Goal: Task Accomplishment & Management: Contribute content

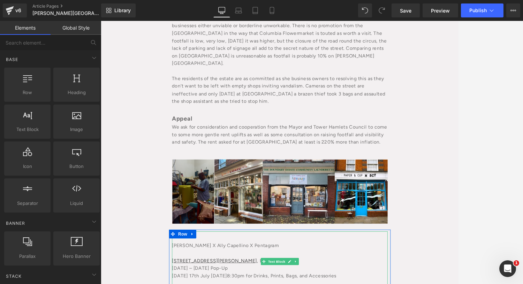
scroll to position [1408, 0]
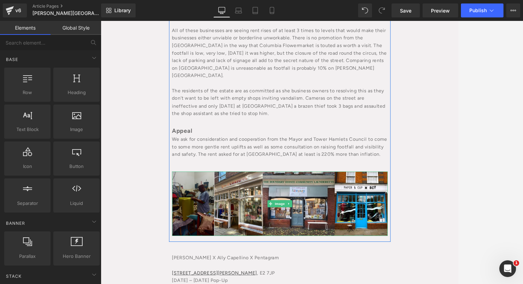
drag, startPoint x: 250, startPoint y: 184, endPoint x: 114, endPoint y: 115, distance: 152.3
click at [250, 199] on img at bounding box center [311, 237] width 254 height 76
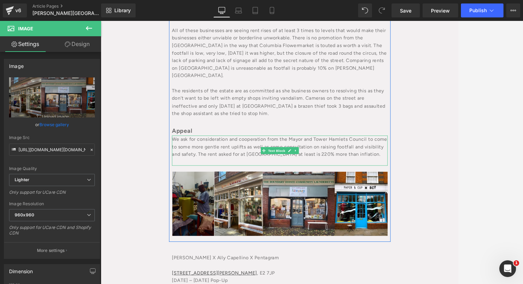
click at [206, 156] on div "We ask for consideration and cooperation from the Mayor and Tower Hamlets Counc…" at bounding box center [311, 169] width 254 height 27
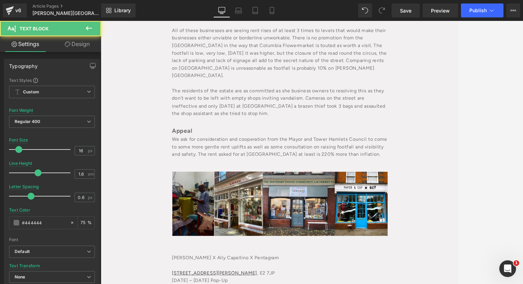
click at [65, 45] on icon at bounding box center [68, 44] width 6 height 6
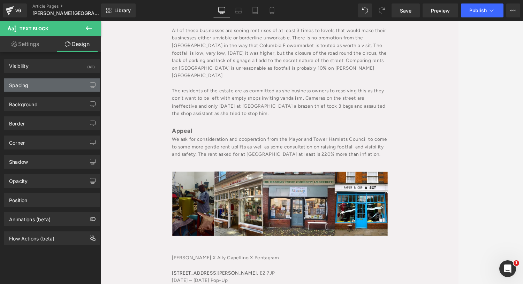
click at [37, 88] on div "Spacing" at bounding box center [52, 84] width 96 height 13
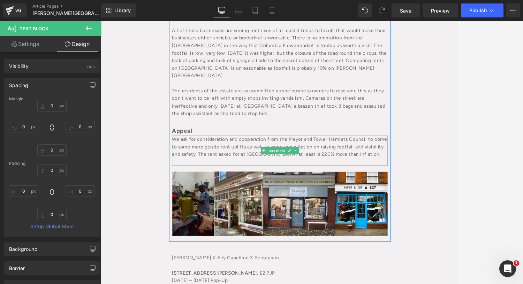
click at [202, 156] on div "We ask for consideration and cooperation from the Mayor and Tower Hamlets Counc…" at bounding box center [311, 169] width 254 height 27
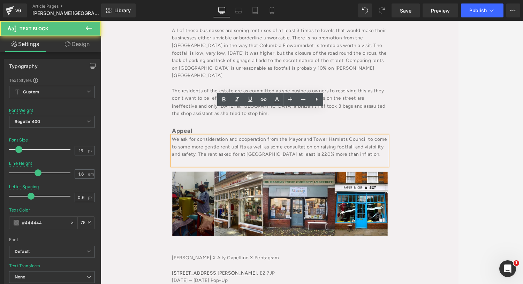
click at [195, 156] on div "We ask for consideration and cooperation from the Mayor and Tower Hamlets Counc…" at bounding box center [311, 169] width 254 height 27
click at [193, 183] on div at bounding box center [311, 187] width 254 height 9
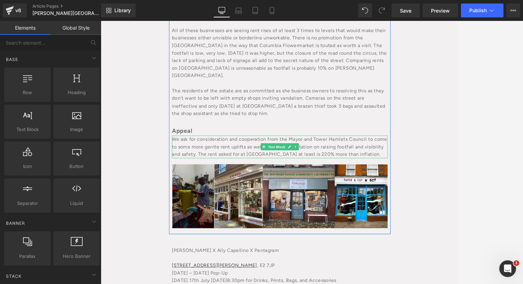
click at [278, 156] on div "We ask for consideration and cooperation from the Mayor and Tower Hamlets Counc…" at bounding box center [311, 169] width 254 height 27
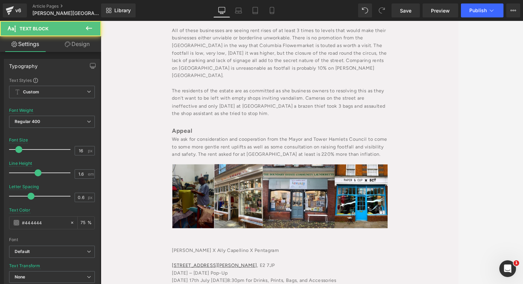
click at [76, 46] on link "Design" at bounding box center [77, 44] width 51 height 16
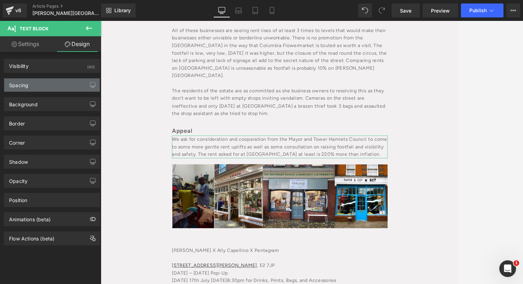
click at [41, 82] on div "Spacing" at bounding box center [52, 84] width 96 height 13
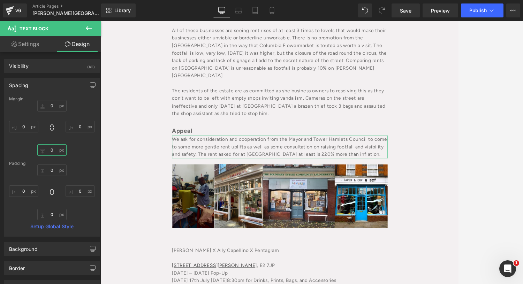
click at [47, 152] on input "0" at bounding box center [51, 150] width 29 height 12
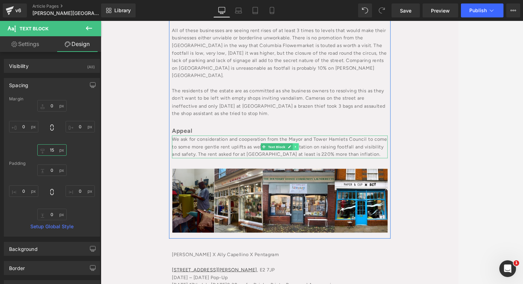
type input "15"
click at [327, 165] on link at bounding box center [330, 169] width 7 height 8
click at [325, 168] on icon at bounding box center [327, 170] width 4 height 4
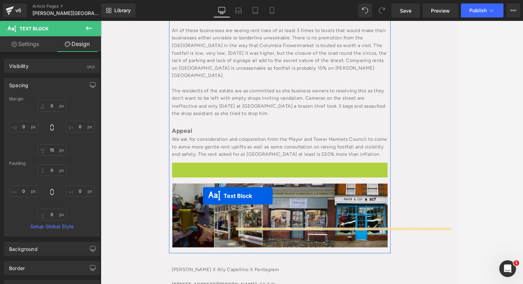
drag, startPoint x: 290, startPoint y: 173, endPoint x: 221, endPoint y: 228, distance: 88.6
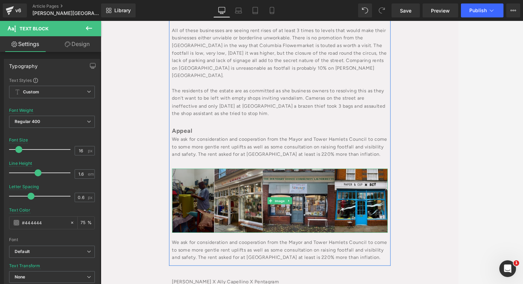
click at [231, 205] on img at bounding box center [311, 233] width 254 height 76
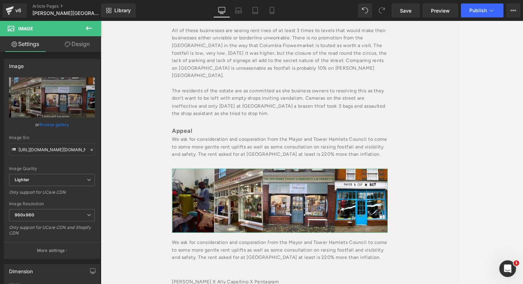
drag, startPoint x: 83, startPoint y: 41, endPoint x: 16, endPoint y: 84, distance: 79.5
click at [83, 41] on link "Design" at bounding box center [77, 44] width 51 height 16
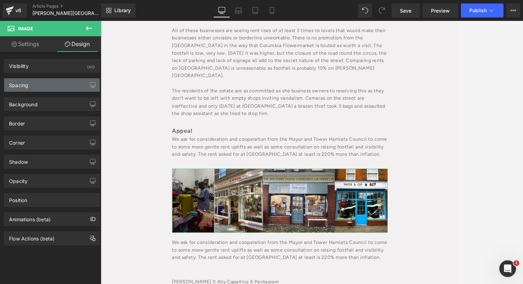
type input "20"
type input "0"
type input "20"
type input "0"
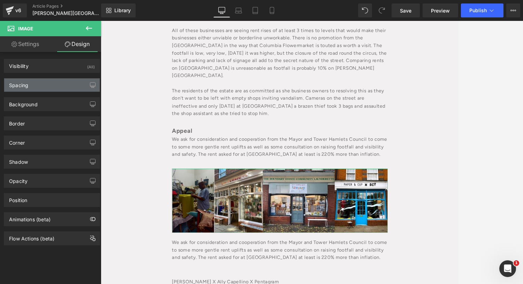
type input "0"
click at [16, 84] on div "Spacing" at bounding box center [18, 83] width 19 height 10
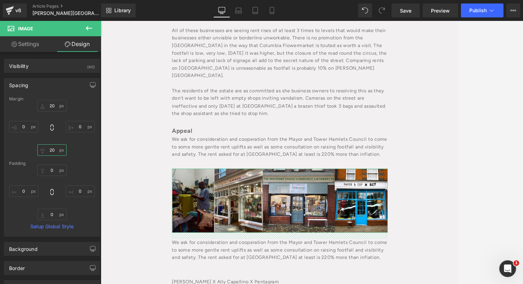
click at [48, 148] on input "20" at bounding box center [51, 150] width 29 height 12
type input "30"
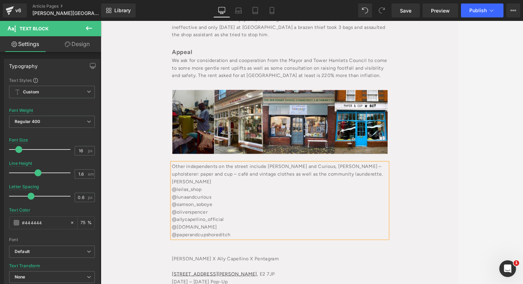
scroll to position [1548, 0]
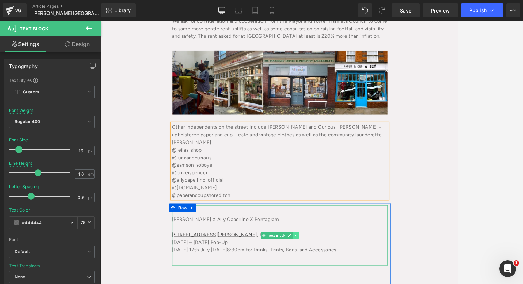
click at [331, 270] on link at bounding box center [330, 274] width 7 height 8
click at [332, 272] on icon at bounding box center [334, 274] width 4 height 4
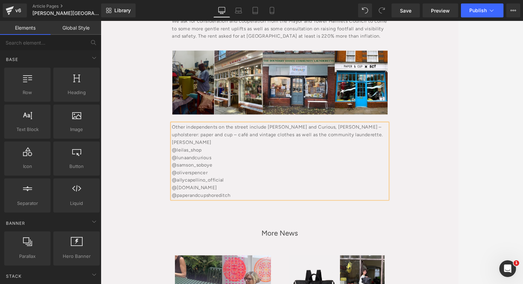
click at [217, 142] on div "Other independents on the street include [PERSON_NAME] and Curious, [PERSON_NAM…" at bounding box center [311, 155] width 254 height 27
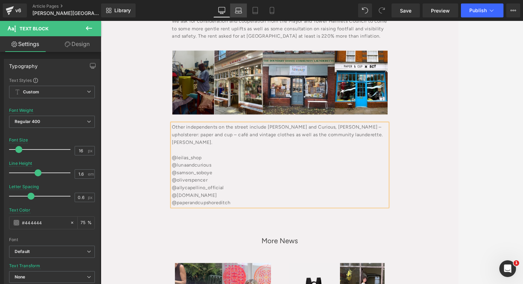
click at [237, 8] on icon at bounding box center [238, 10] width 7 height 7
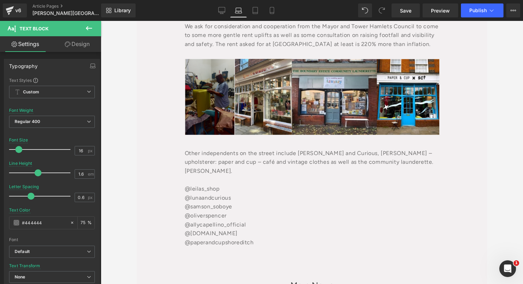
scroll to position [1412, 0]
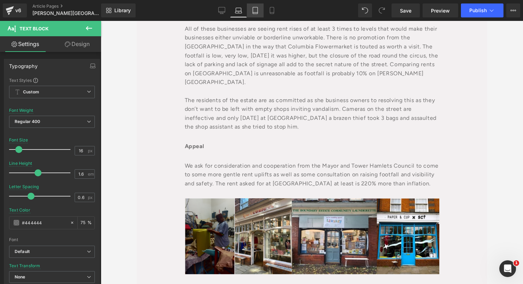
click at [251, 12] on link "Tablet" at bounding box center [255, 10] width 17 height 14
type input "75"
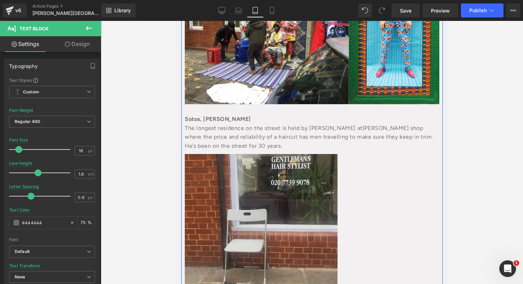
scroll to position [911, 0]
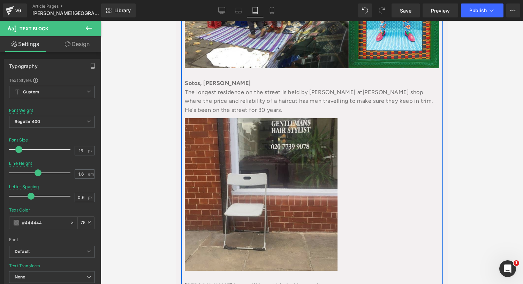
click at [238, 183] on img at bounding box center [260, 194] width 153 height 153
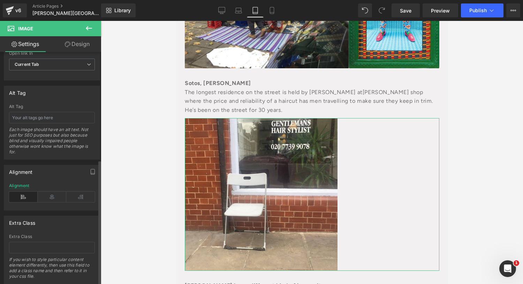
scroll to position [372, 0]
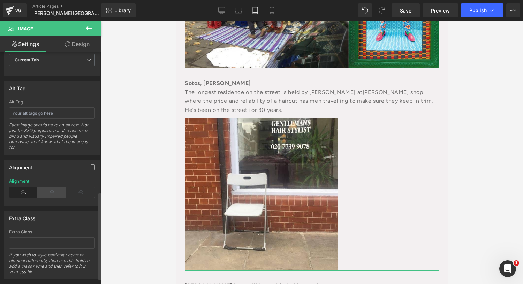
click at [43, 190] on icon at bounding box center [52, 192] width 29 height 10
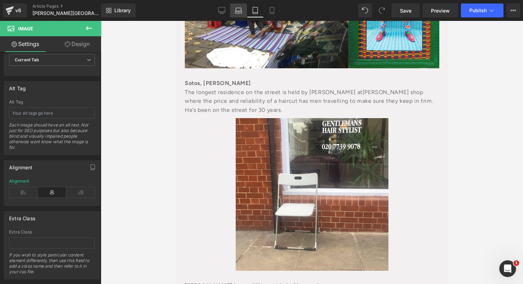
click at [238, 7] on icon at bounding box center [238, 10] width 7 height 7
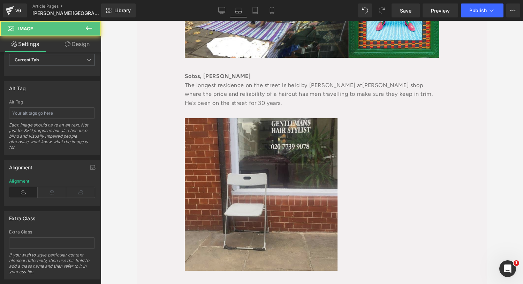
click at [227, 128] on img at bounding box center [261, 194] width 153 height 153
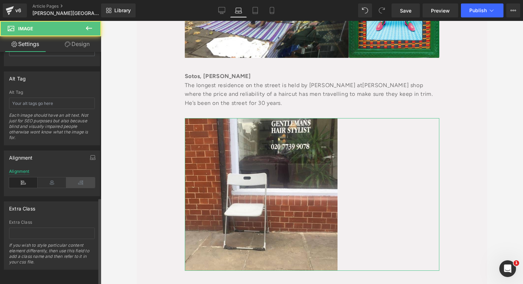
scroll to position [387, 0]
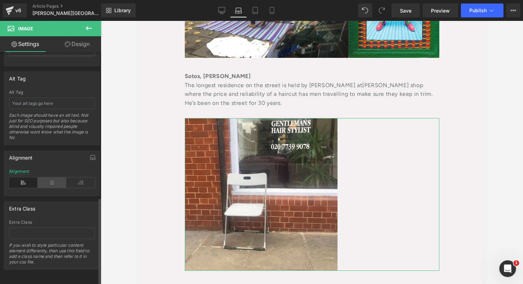
click at [45, 177] on icon at bounding box center [52, 182] width 29 height 10
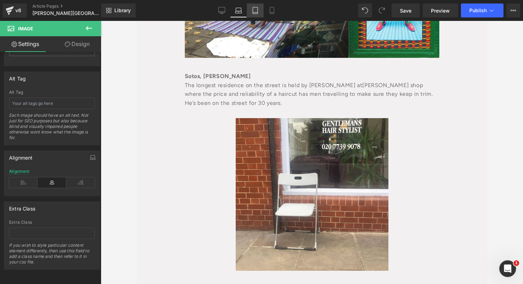
click at [254, 13] on icon at bounding box center [255, 13] width 5 height 0
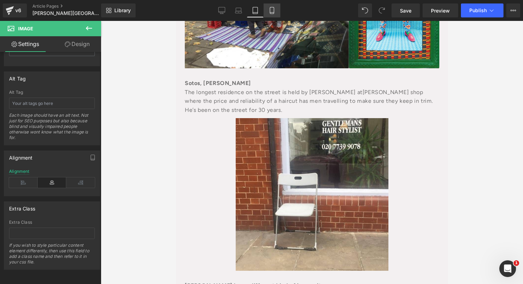
click at [266, 15] on link "Mobile" at bounding box center [272, 10] width 17 height 14
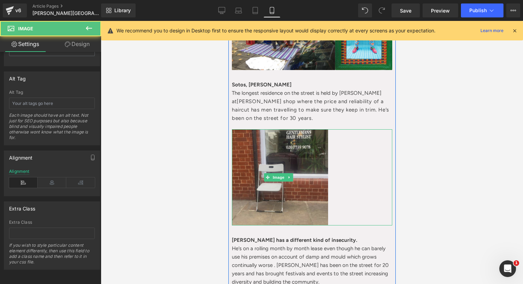
click at [296, 172] on img at bounding box center [279, 177] width 96 height 96
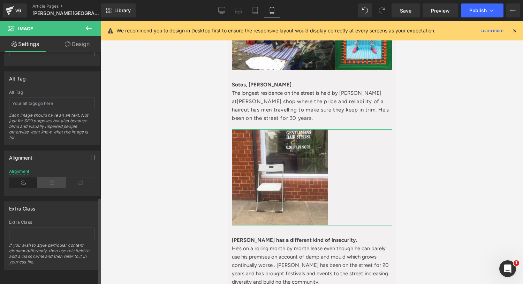
click at [52, 177] on icon at bounding box center [52, 182] width 29 height 10
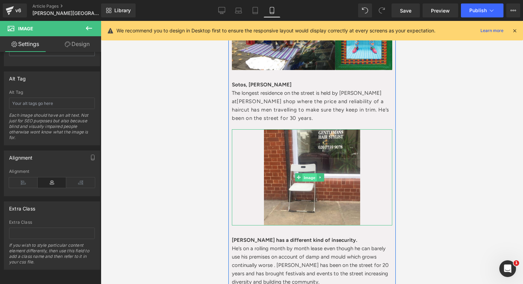
click at [308, 174] on span "Image" at bounding box center [309, 178] width 15 height 8
click at [318, 175] on icon at bounding box center [320, 177] width 4 height 4
click at [316, 176] on icon at bounding box center [316, 178] width 4 height 4
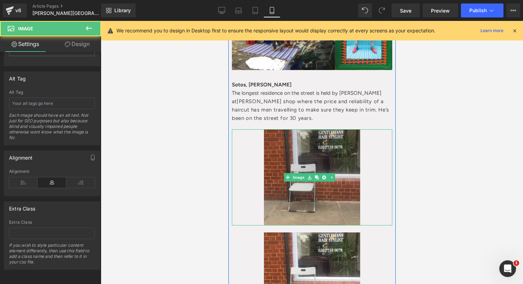
click at [291, 165] on img at bounding box center [312, 177] width 96 height 96
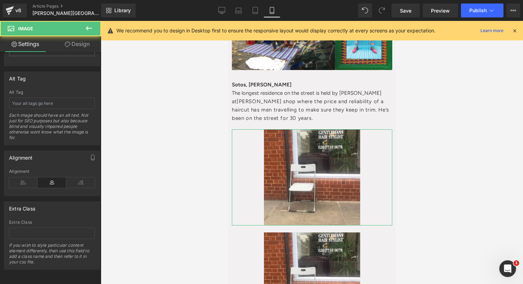
click at [73, 41] on link "Design" at bounding box center [77, 44] width 51 height 16
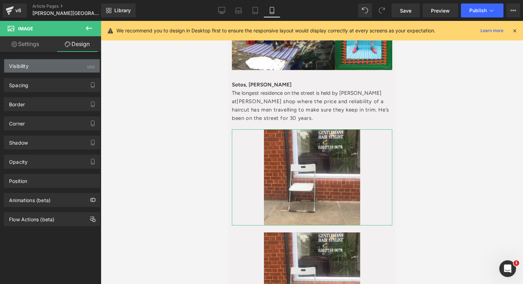
click at [54, 68] on div "Visibility (All)" at bounding box center [52, 65] width 96 height 13
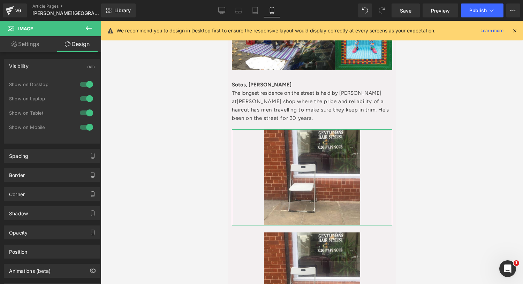
click at [86, 126] on div at bounding box center [86, 127] width 17 height 11
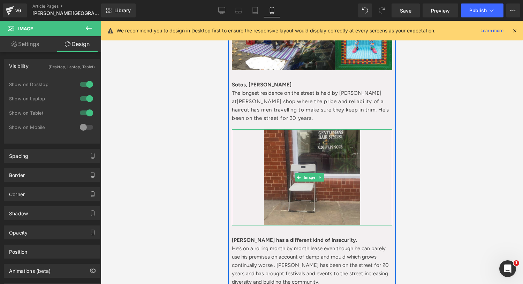
click at [314, 129] on img at bounding box center [312, 177] width 96 height 96
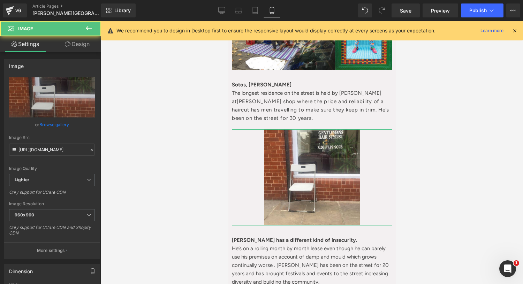
click at [75, 42] on link "Design" at bounding box center [77, 44] width 51 height 16
click at [0, 0] on div "Visibility" at bounding box center [0, 0] width 0 height 0
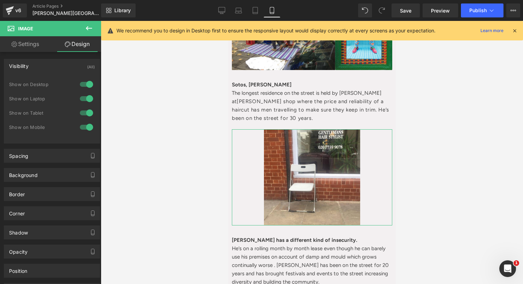
click at [78, 114] on div at bounding box center [86, 112] width 17 height 11
click at [78, 98] on div at bounding box center [86, 98] width 17 height 11
click at [86, 80] on div at bounding box center [86, 84] width 17 height 11
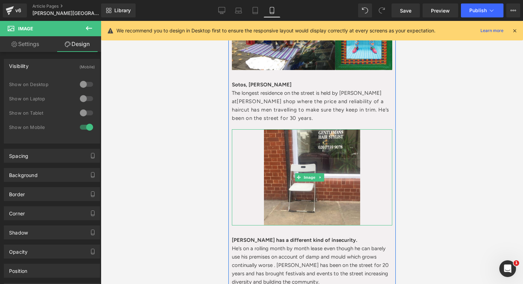
click at [297, 129] on img at bounding box center [312, 177] width 96 height 96
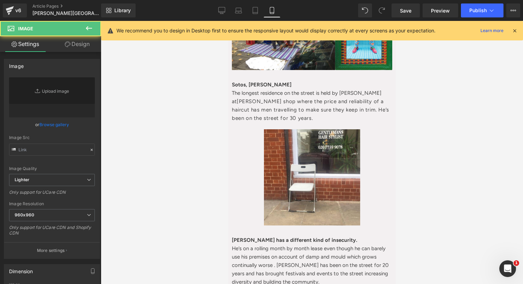
type input "[URL][DOMAIN_NAME]"
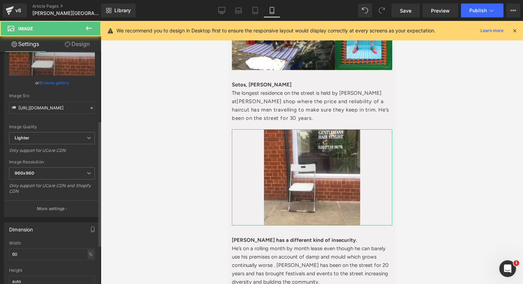
scroll to position [139, 0]
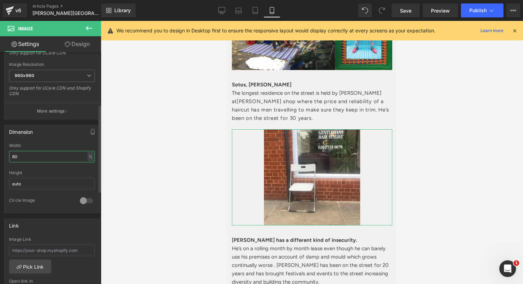
click at [13, 161] on input "60" at bounding box center [52, 157] width 86 height 12
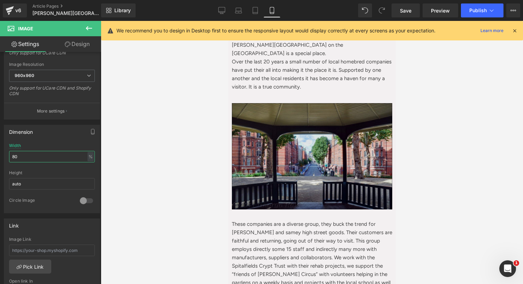
scroll to position [0, 0]
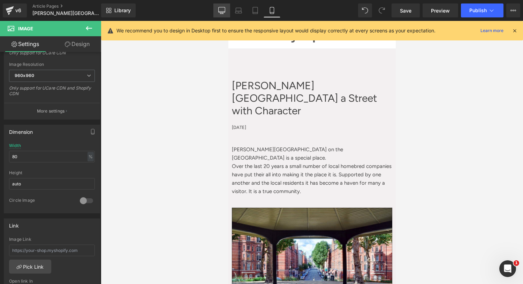
click at [222, 4] on link "Desktop" at bounding box center [221, 10] width 17 height 14
type input "60"
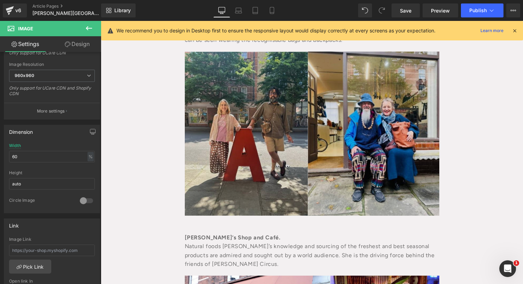
scroll to position [414, 0]
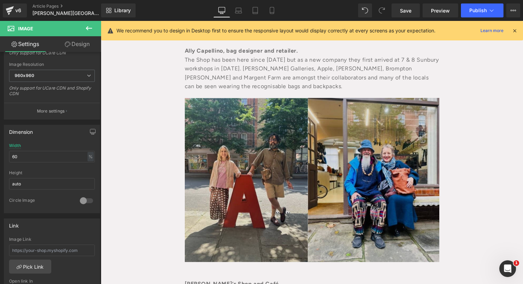
click at [234, 116] on img at bounding box center [312, 180] width 254 height 164
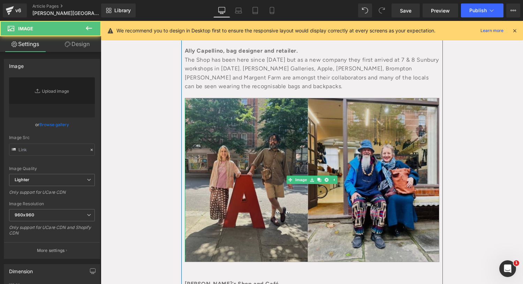
type input "[URL][DOMAIN_NAME]"
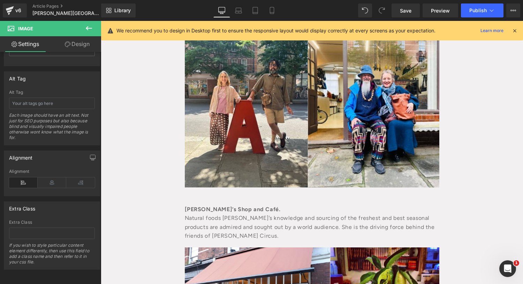
scroll to position [554, 0]
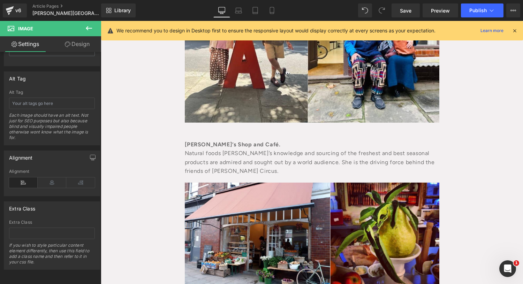
click at [246, 153] on div "[PERSON_NAME]’s Shop and Café.  Natural foods [PERSON_NAME]’s knowledge and so…" at bounding box center [312, 153] width 254 height 46
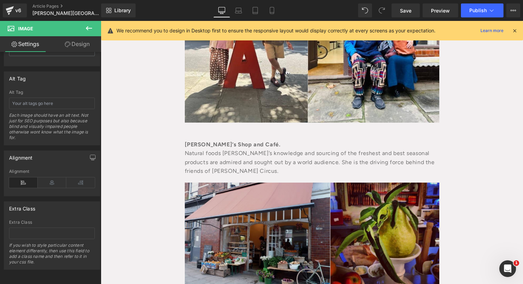
click at [242, 185] on img at bounding box center [312, 237] width 254 height 109
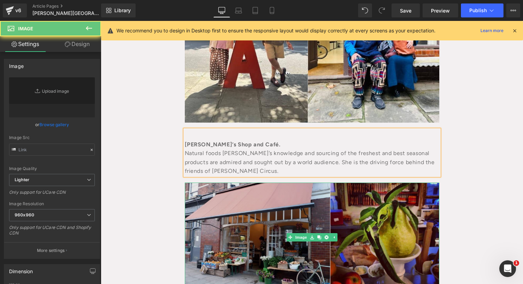
type input "[URL][DOMAIN_NAME]"
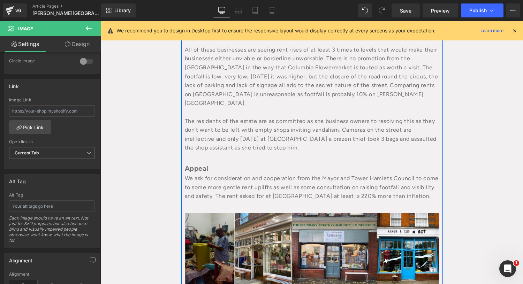
scroll to position [1576, 0]
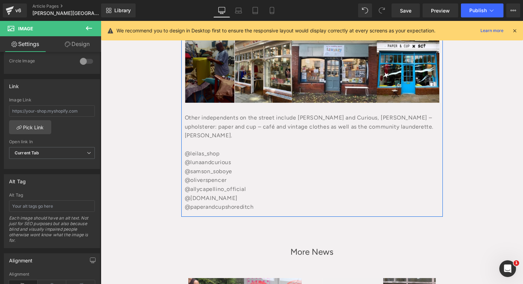
click at [259, 149] on div "@leilas_shop" at bounding box center [312, 153] width 254 height 9
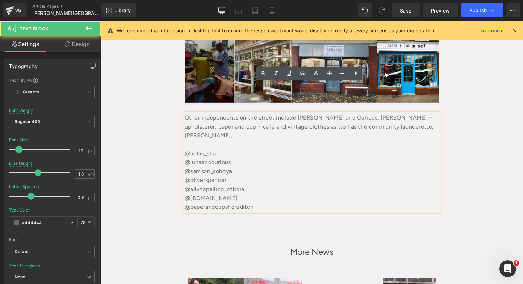
click at [232, 117] on div "Other independents on the street include [PERSON_NAME] and Curious, [PERSON_NAM…" at bounding box center [312, 131] width 254 height 36
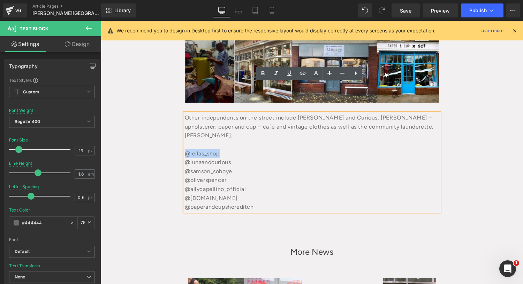
drag, startPoint x: 225, startPoint y: 119, endPoint x: 182, endPoint y: 125, distance: 43.3
click at [185, 149] on div "@leilas_shop" at bounding box center [312, 153] width 254 height 9
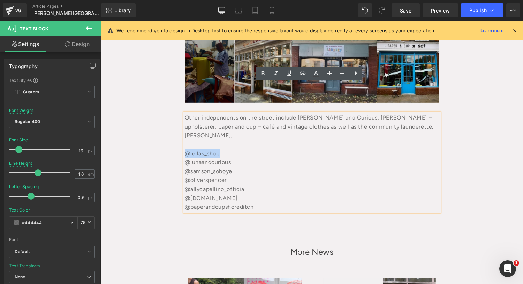
copy div "@leilas_shop"
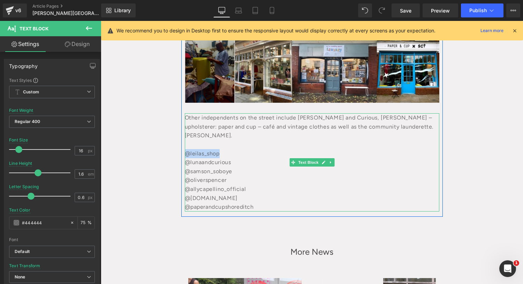
click at [193, 149] on div "@leilas_shop" at bounding box center [312, 153] width 254 height 9
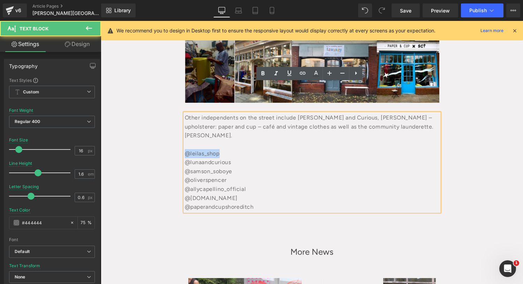
drag, startPoint x: 219, startPoint y: 121, endPoint x: 184, endPoint y: 127, distance: 35.4
click at [185, 149] on div "@leilas_shop" at bounding box center [312, 153] width 254 height 9
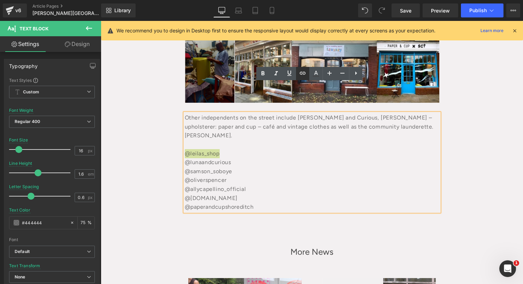
click at [299, 77] on icon at bounding box center [302, 73] width 8 height 8
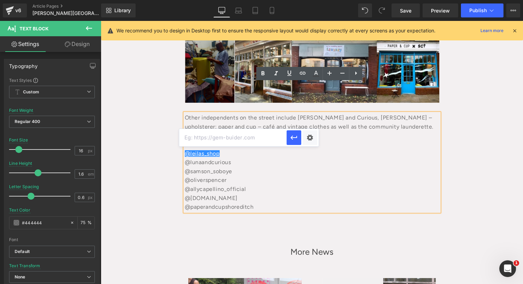
click at [244, 135] on input "text" at bounding box center [232, 137] width 107 height 17
paste input "[URL][DOMAIN_NAME]"
type input "[URL][DOMAIN_NAME]"
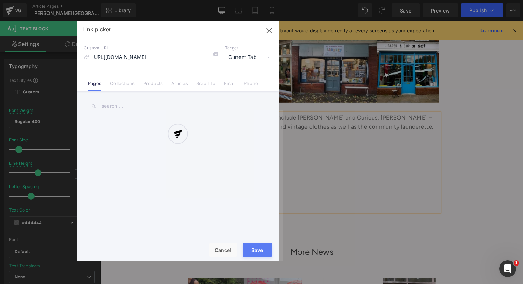
click at [310, 0] on div "Text Color Highlight Color #333333 Edit or remove link: Edit - Unlink - Cancel …" at bounding box center [261, 0] width 523 height 0
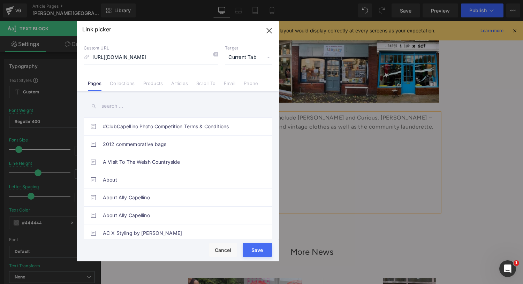
click at [263, 52] on span "Current Tab" at bounding box center [248, 57] width 47 height 13
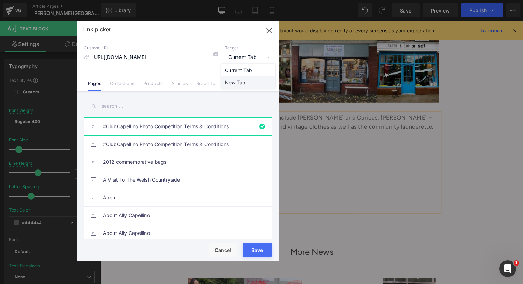
click at [242, 83] on li "New Tab" at bounding box center [248, 82] width 54 height 12
click at [258, 246] on button "Save" at bounding box center [257, 250] width 29 height 14
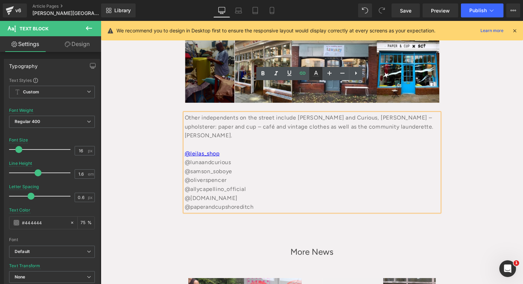
click at [315, 71] on icon at bounding box center [316, 73] width 8 height 8
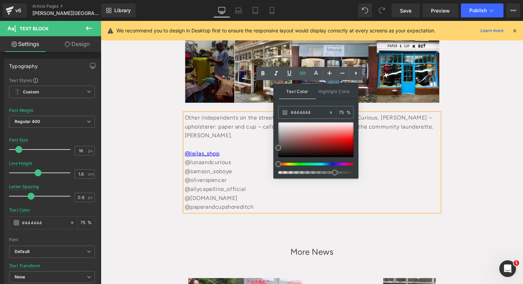
drag, startPoint x: 318, startPoint y: 113, endPoint x: 277, endPoint y: 106, distance: 41.0
click at [277, 106] on div "Text Color Highlight Color rgba(68, 68, 68, 0.75) #444444 75 % transparent tran…" at bounding box center [315, 131] width 85 height 95
type input "98"
drag, startPoint x: 437, startPoint y: 194, endPoint x: 385, endPoint y: 174, distance: 55.8
click at [322, 114] on input "#444444" at bounding box center [310, 113] width 38 height 8
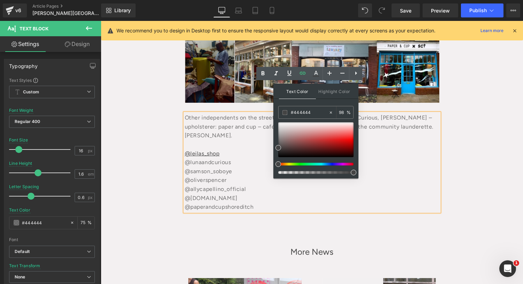
click at [383, 185] on div "@allycapellino_official" at bounding box center [312, 189] width 254 height 9
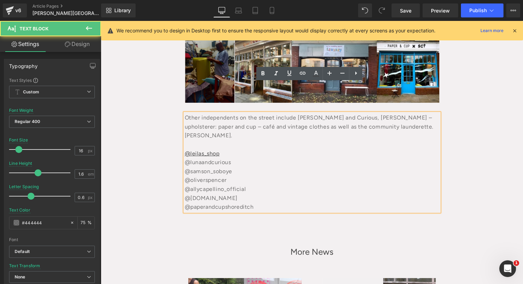
click at [230, 167] on div "@samson_soboye" at bounding box center [312, 171] width 254 height 9
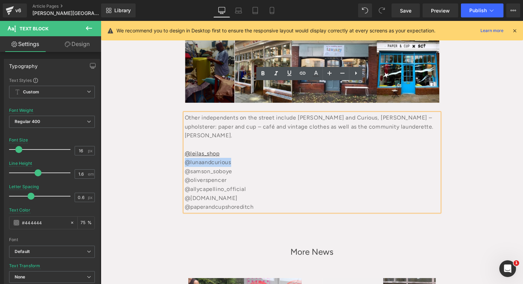
drag, startPoint x: 231, startPoint y: 133, endPoint x: 170, endPoint y: 131, distance: 61.0
copy div "@lunaandcurious"
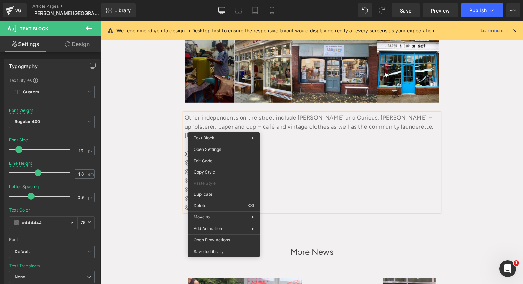
click at [251, 149] on div "@leilas_shop" at bounding box center [312, 153] width 254 height 9
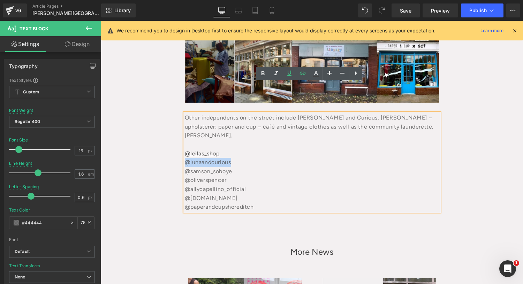
drag, startPoint x: 239, startPoint y: 130, endPoint x: 185, endPoint y: 134, distance: 54.5
click at [185, 158] on div "@lunaandcurious" at bounding box center [312, 162] width 254 height 9
click at [302, 76] on icon at bounding box center [302, 73] width 8 height 8
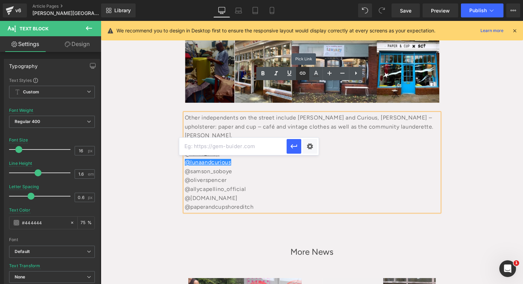
scroll to position [0, 0]
click at [246, 145] on input "text" at bounding box center [232, 146] width 107 height 17
paste input "[URL][DOMAIN_NAME]"
type input "[URL][DOMAIN_NAME]"
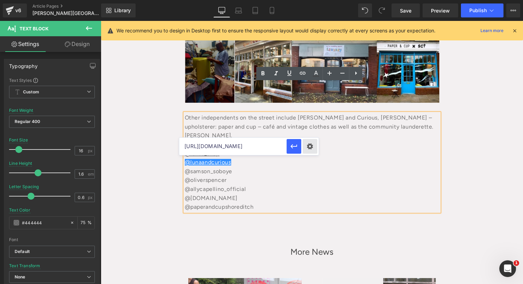
click at [311, 0] on div "Text Color Highlight Color rgba(68, 68, 68, 0.98) #444444 98 % transparent tran…" at bounding box center [261, 0] width 523 height 0
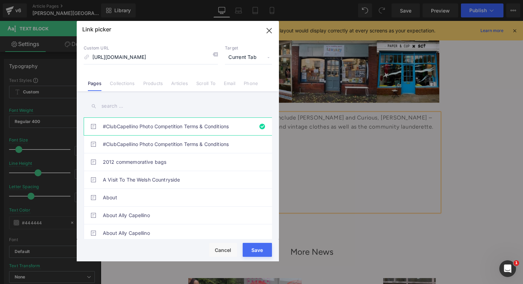
click at [258, 58] on span "Current Tab" at bounding box center [248, 57] width 47 height 13
click at [234, 79] on li "New Tab" at bounding box center [248, 82] width 54 height 12
click at [256, 250] on button "Save" at bounding box center [257, 250] width 29 height 14
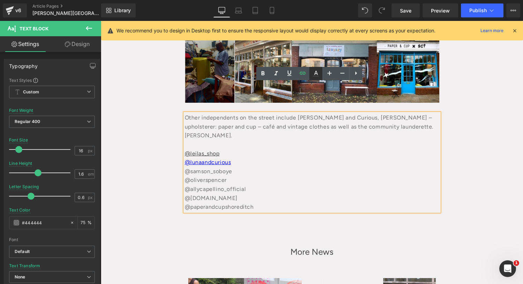
click at [313, 74] on icon at bounding box center [316, 73] width 8 height 8
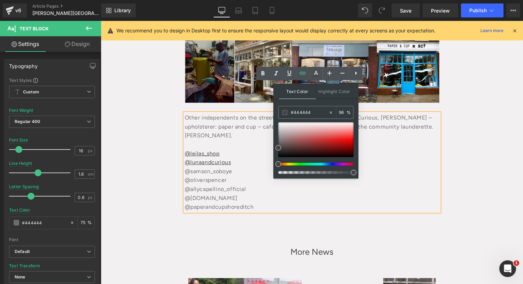
drag, startPoint x: 434, startPoint y: 192, endPoint x: 361, endPoint y: 166, distance: 78.1
click at [230, 167] on div "@samson_soboye" at bounding box center [312, 171] width 254 height 9
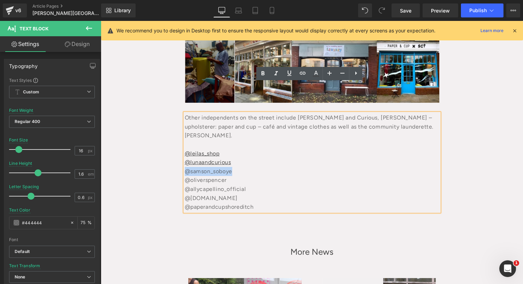
drag, startPoint x: 235, startPoint y: 141, endPoint x: 178, endPoint y: 141, distance: 56.8
copy div "@samson_soboye"
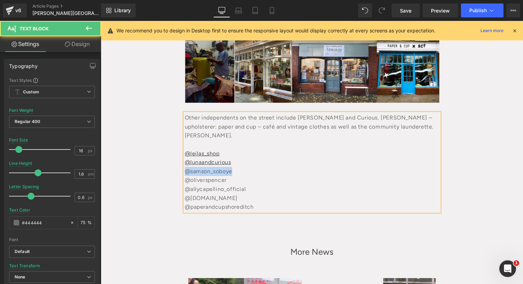
click at [208, 167] on div "@samson_soboye" at bounding box center [312, 171] width 254 height 9
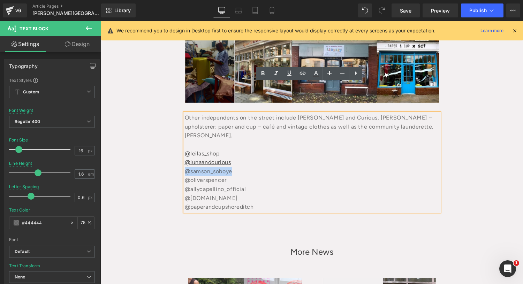
drag, startPoint x: 234, startPoint y: 139, endPoint x: 185, endPoint y: 143, distance: 49.3
click at [185, 167] on div "@samson_soboye" at bounding box center [312, 171] width 254 height 9
click at [316, 71] on icon at bounding box center [316, 73] width 4 height 4
type input "75"
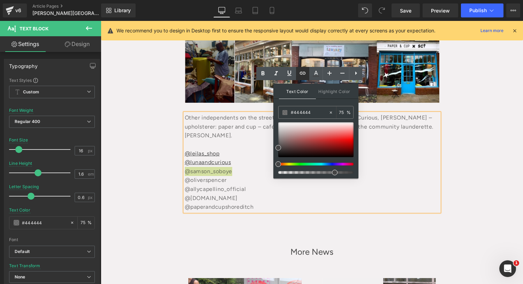
click at [298, 73] on link at bounding box center [302, 73] width 13 height 13
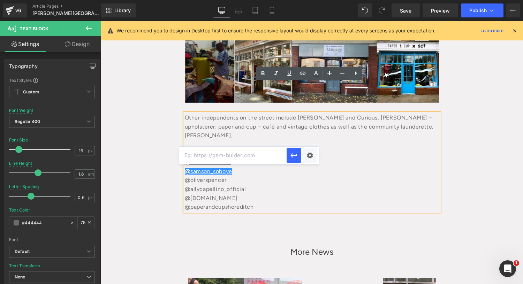
click at [232, 160] on input "text" at bounding box center [232, 155] width 107 height 17
paste input "[URL][DOMAIN_NAME]"
type input "[URL][DOMAIN_NAME]"
click at [308, 0] on div "Text Color Highlight Color rgba(68, 68, 68, 0.75) #444444 75 % transparent tran…" at bounding box center [261, 0] width 523 height 0
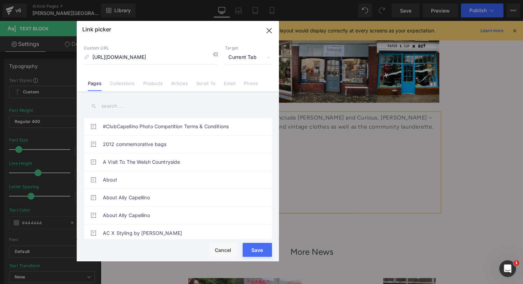
click at [260, 59] on span "Current Tab" at bounding box center [248, 57] width 47 height 13
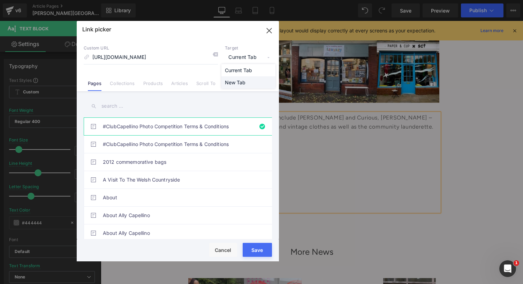
click at [245, 83] on li "New Tab" at bounding box center [248, 82] width 54 height 12
click at [256, 246] on button "Save" at bounding box center [257, 250] width 29 height 14
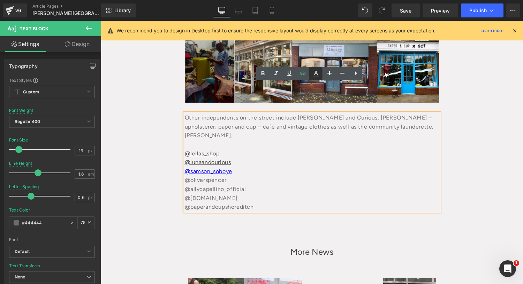
click at [319, 73] on icon at bounding box center [316, 73] width 8 height 8
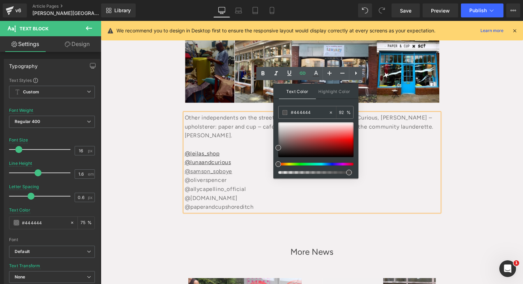
type input "99"
drag, startPoint x: 421, startPoint y: 195, endPoint x: 371, endPoint y: 182, distance: 51.8
click at [199, 176] on div "@oliverspencer" at bounding box center [312, 180] width 254 height 9
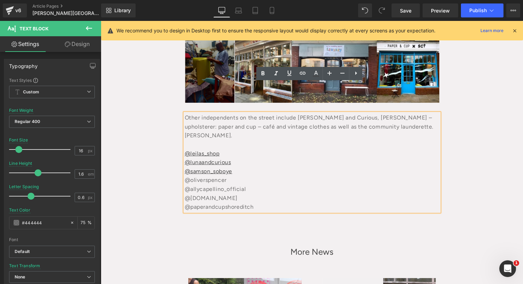
drag, startPoint x: 225, startPoint y: 150, endPoint x: 181, endPoint y: 153, distance: 44.0
click at [185, 153] on div "Other independents on the street include [PERSON_NAME] and Curious, [PERSON_NAM…" at bounding box center [312, 162] width 254 height 98
copy div "@allycapellino_official  @[DOMAIN_NAME]  @paperandcupshoreditch"
click at [233, 185] on div "@allycapellino_official" at bounding box center [312, 189] width 254 height 9
drag, startPoint x: 228, startPoint y: 152, endPoint x: 183, endPoint y: 152, distance: 45.3
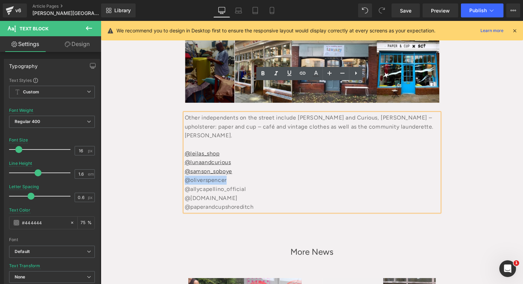
click at [185, 176] on div "@oliverspencer" at bounding box center [312, 180] width 254 height 9
copy div "@oliverspencer"
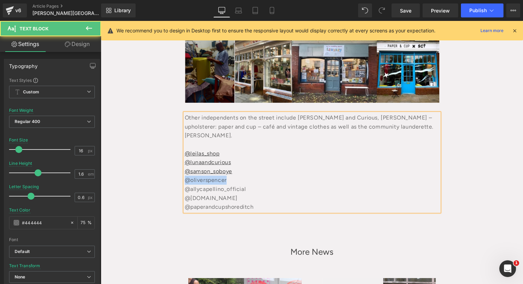
click at [210, 176] on div "@oliverspencer" at bounding box center [312, 180] width 254 height 9
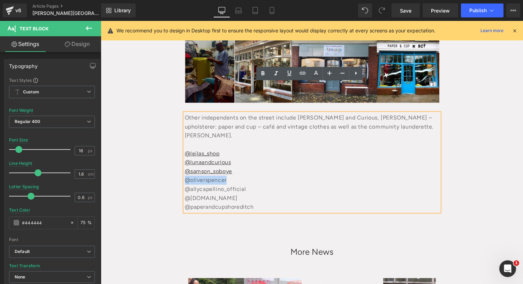
drag, startPoint x: 228, startPoint y: 146, endPoint x: 191, endPoint y: 152, distance: 37.0
click at [185, 176] on div "@oliverspencer" at bounding box center [312, 180] width 254 height 9
click at [303, 68] on link at bounding box center [302, 73] width 13 height 13
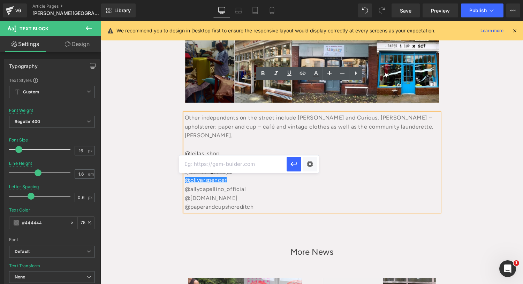
click at [231, 166] on input "text" at bounding box center [232, 163] width 107 height 17
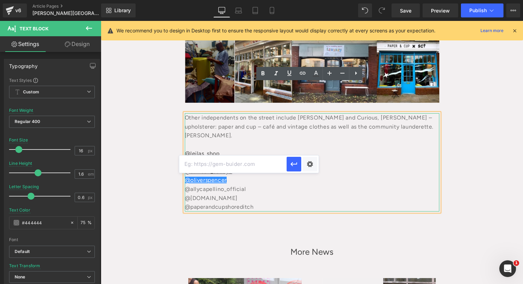
paste input "[URL][DOMAIN_NAME]"
type input "[URL][DOMAIN_NAME]"
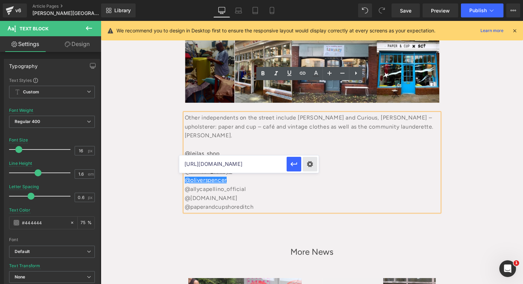
click at [313, 0] on div "Text Color Highlight Color rgba(68, 68, 68, 0.99) #444444 99 % transparent tran…" at bounding box center [261, 0] width 523 height 0
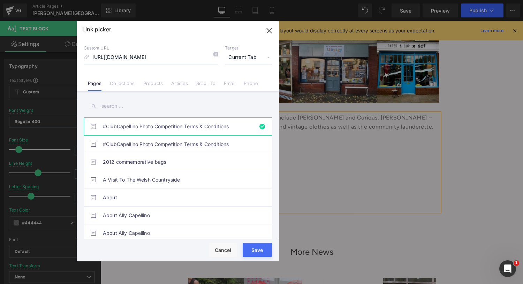
click at [268, 59] on span "Current Tab" at bounding box center [248, 57] width 47 height 13
click at [253, 86] on li "New Tab" at bounding box center [248, 82] width 54 height 12
click at [257, 248] on button "Save" at bounding box center [257, 250] width 29 height 14
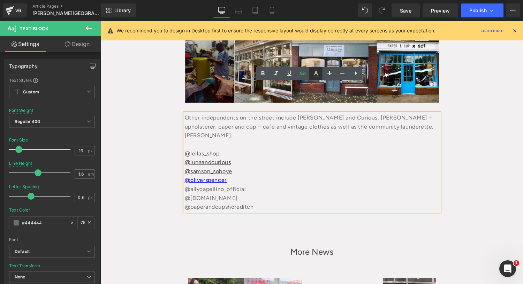
click at [314, 77] on icon at bounding box center [316, 73] width 8 height 8
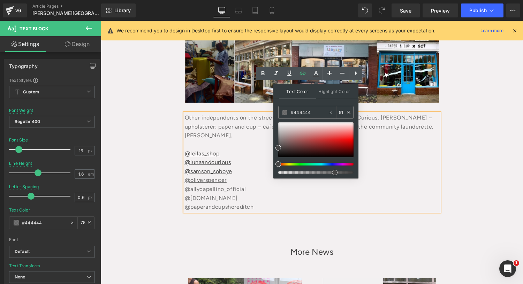
type input "98"
drag, startPoint x: 437, startPoint y: 194, endPoint x: 359, endPoint y: 173, distance: 80.2
click at [386, 185] on div "@allycapellino_official" at bounding box center [312, 189] width 254 height 9
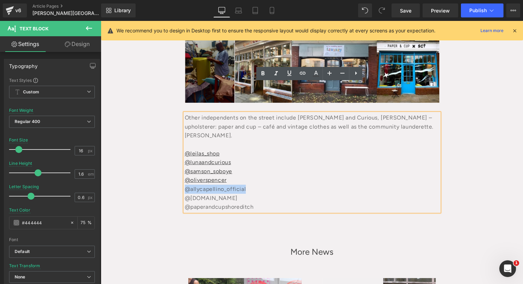
drag, startPoint x: 254, startPoint y: 157, endPoint x: 183, endPoint y: 161, distance: 70.5
click at [185, 185] on div "@allycapellino_official" at bounding box center [312, 189] width 254 height 9
copy div "@allycapellino_official"
click at [233, 185] on div "@allycapellino_official" at bounding box center [312, 189] width 254 height 9
drag, startPoint x: 243, startPoint y: 160, endPoint x: 196, endPoint y: 165, distance: 47.0
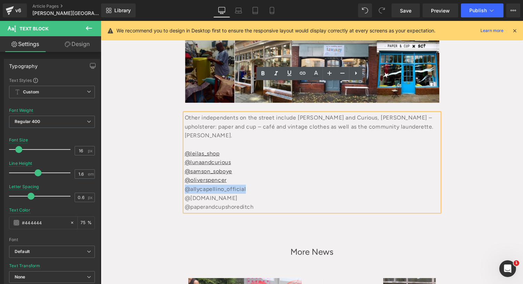
click at [185, 185] on div "@allycapellino_official" at bounding box center [312, 189] width 254 height 9
click at [300, 75] on icon at bounding box center [302, 73] width 8 height 8
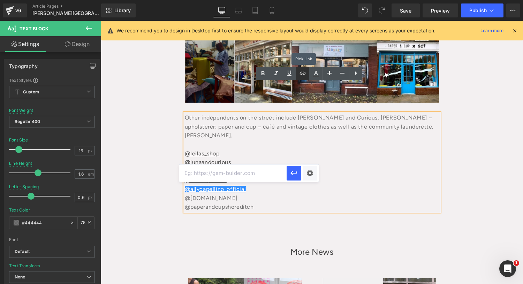
scroll to position [0, 0]
click at [222, 175] on input "text" at bounding box center [232, 173] width 107 height 17
paste input "[URL][DOMAIN_NAME]"
type input "[URL][DOMAIN_NAME]"
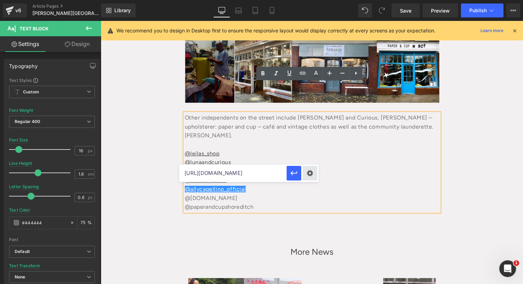
click at [312, 0] on div "Text Color Highlight Color rgba(68, 68, 68, 0.98) #444444 98 % transparent tran…" at bounding box center [261, 0] width 523 height 0
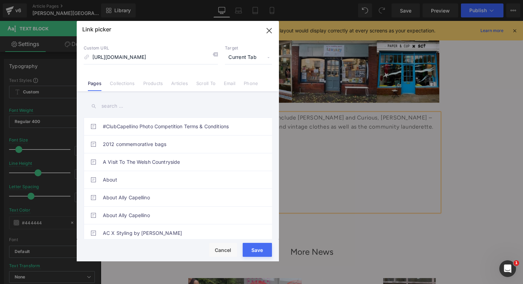
click at [261, 60] on span "Current Tab" at bounding box center [248, 57] width 47 height 13
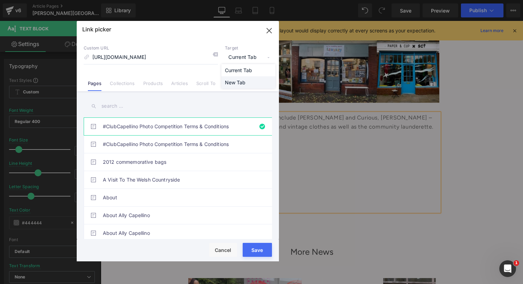
click at [247, 84] on li "New Tab" at bounding box center [248, 82] width 54 height 12
click at [262, 253] on div "Rendering Content" at bounding box center [261, 257] width 43 height 8
click at [253, 245] on button "Save" at bounding box center [257, 250] width 29 height 14
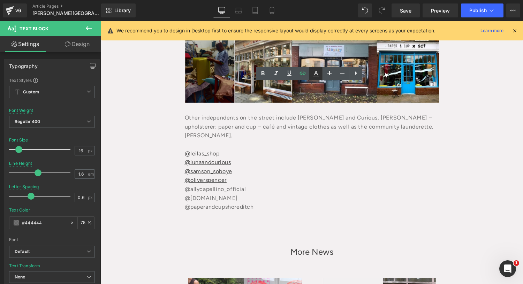
click at [316, 72] on icon at bounding box center [316, 73] width 8 height 8
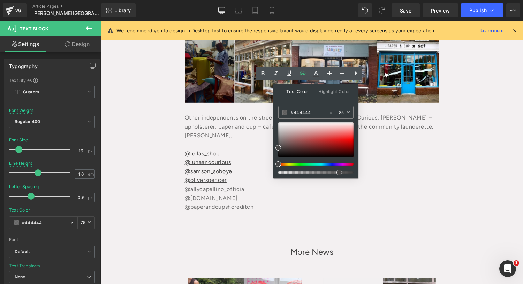
type input "93"
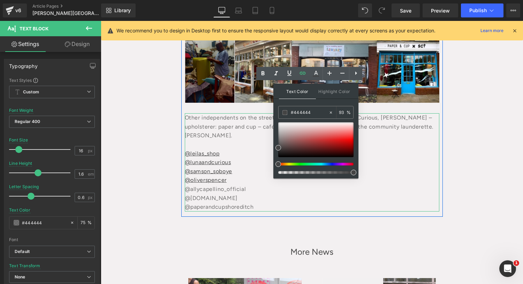
drag, startPoint x: 433, startPoint y: 195, endPoint x: 367, endPoint y: 175, distance: 68.4
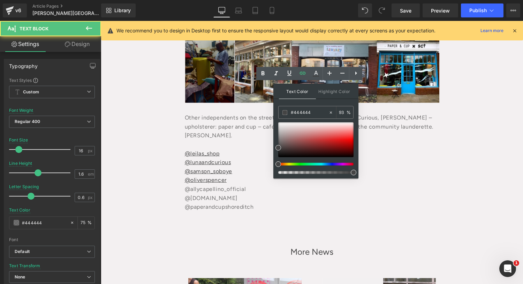
click at [391, 185] on div "@allycapellino_official" at bounding box center [312, 189] width 254 height 9
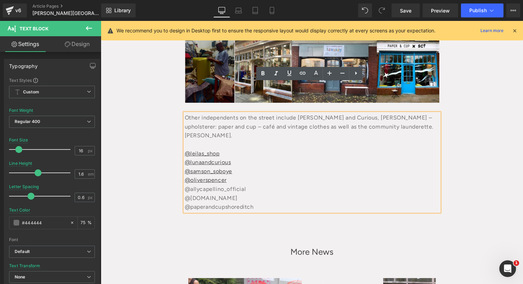
click at [229, 185] on div "@allycapellino_official" at bounding box center [312, 189] width 254 height 9
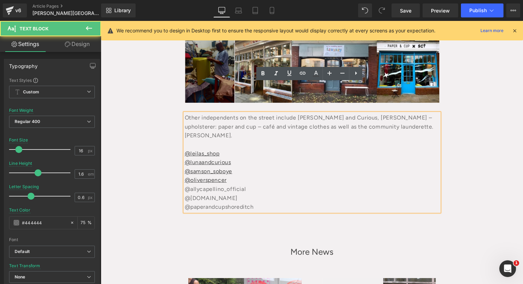
click at [202, 176] on div "@oliverspencer" at bounding box center [312, 180] width 254 height 9
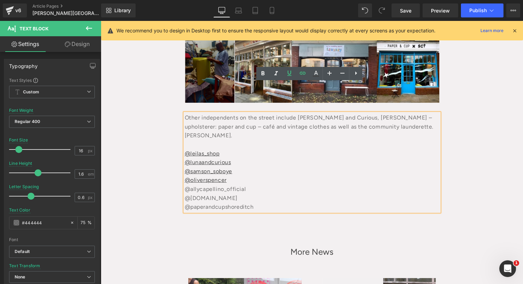
click at [217, 185] on div "@allycapellino_official" at bounding box center [312, 189] width 254 height 9
drag, startPoint x: 242, startPoint y: 161, endPoint x: 256, endPoint y: 108, distance: 54.9
click at [185, 185] on div "@allycapellino_official" at bounding box center [312, 189] width 254 height 9
click at [301, 73] on icon at bounding box center [302, 73] width 8 height 8
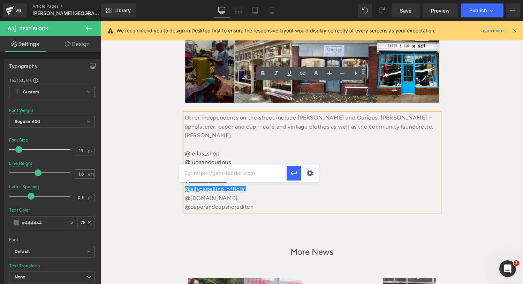
scroll to position [0, 0]
click at [219, 167] on input "text" at bounding box center [232, 173] width 107 height 17
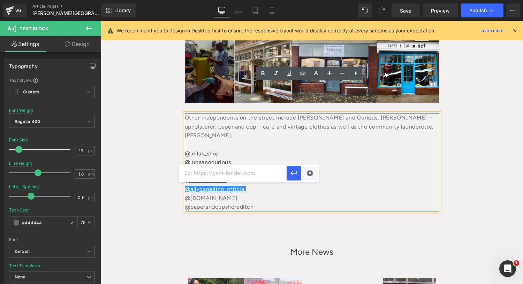
paste input "[URL][DOMAIN_NAME]"
type input "[URL][DOMAIN_NAME]"
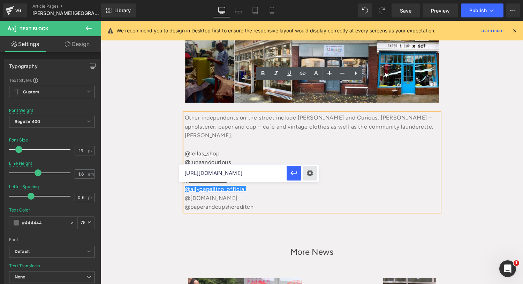
click at [305, 0] on div "Text Color Highlight Color rgba(68, 68, 68, 0.93) #444444 93 % transparent tran…" at bounding box center [261, 0] width 523 height 0
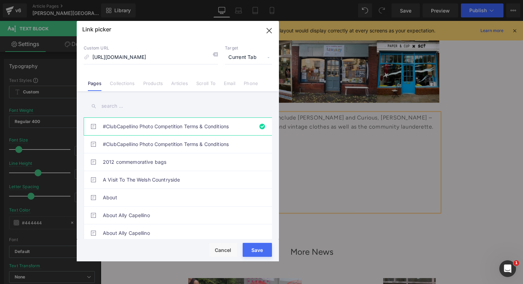
click at [246, 60] on span "Current Tab" at bounding box center [248, 57] width 47 height 13
click at [241, 81] on li "New Tab" at bounding box center [248, 82] width 54 height 12
click at [252, 252] on button "Save" at bounding box center [257, 250] width 29 height 14
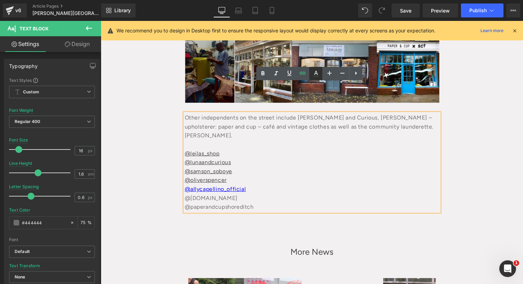
click at [313, 74] on icon at bounding box center [316, 73] width 8 height 8
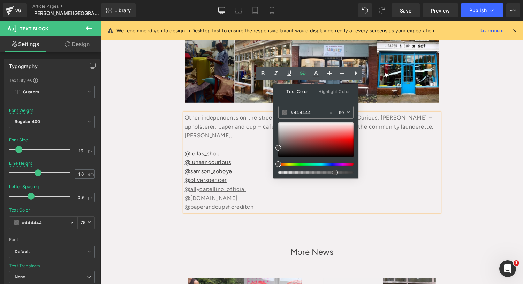
type input "100"
drag, startPoint x: 432, startPoint y: 194, endPoint x: 377, endPoint y: 175, distance: 58.6
click at [390, 194] on div "@[DOMAIN_NAME]" at bounding box center [312, 198] width 254 height 9
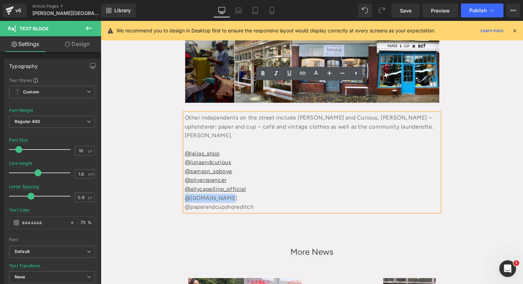
drag, startPoint x: 228, startPoint y: 168, endPoint x: 183, endPoint y: 168, distance: 45.7
click at [185, 194] on div "@[DOMAIN_NAME]" at bounding box center [312, 198] width 254 height 9
copy div "@[DOMAIN_NAME]"
click at [235, 194] on div "@[DOMAIN_NAME]" at bounding box center [312, 198] width 254 height 9
drag, startPoint x: 230, startPoint y: 167, endPoint x: 288, endPoint y: 88, distance: 98.2
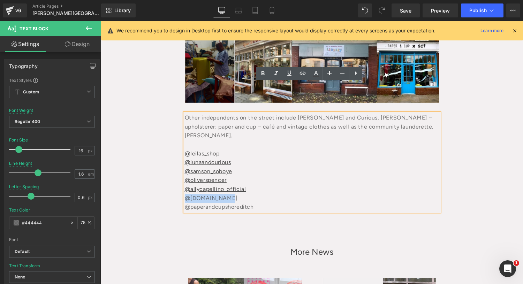
click at [185, 194] on div "@[DOMAIN_NAME]" at bounding box center [312, 198] width 254 height 9
drag, startPoint x: 302, startPoint y: 72, endPoint x: 305, endPoint y: 75, distance: 4.2
click at [303, 72] on icon at bounding box center [302, 73] width 8 height 8
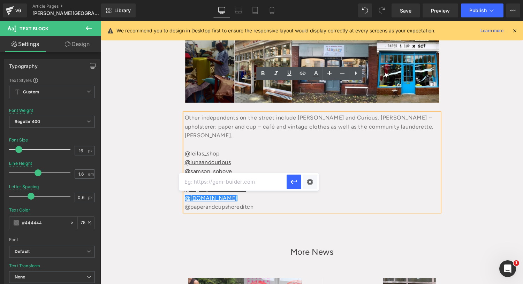
scroll to position [0, 0]
click at [259, 181] on input "text" at bounding box center [232, 181] width 107 height 17
paste input "[URL][DOMAIN_NAME][DOMAIN_NAME]"
type input "[URL][DOMAIN_NAME][DOMAIN_NAME]"
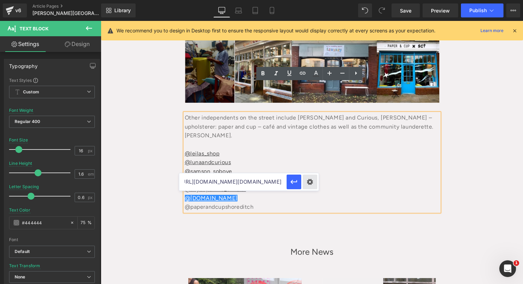
click at [309, 0] on div "Text Color Highlight Color rgba(68, 68, 68, 1) #444444 100 % transparent transp…" at bounding box center [261, 0] width 523 height 0
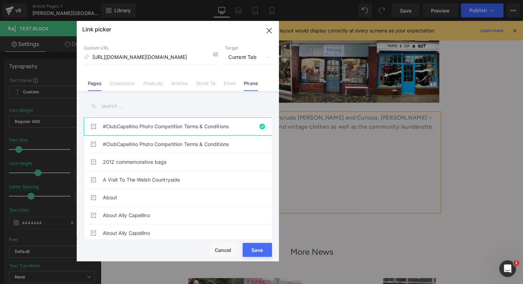
click at [249, 80] on li "Phone" at bounding box center [250, 81] width 23 height 12
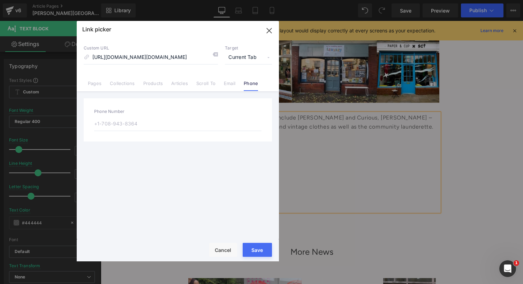
click at [93, 87] on link "Pages" at bounding box center [95, 86] width 14 height 10
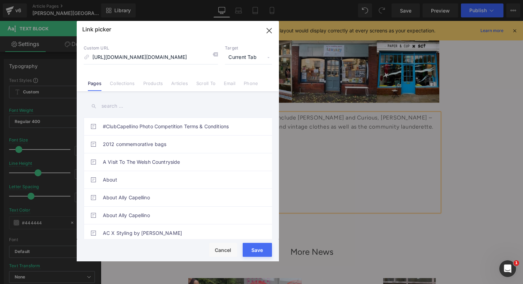
click at [256, 56] on span "Current Tab" at bounding box center [248, 57] width 47 height 13
click at [233, 82] on li "New Tab" at bounding box center [248, 82] width 54 height 12
click at [256, 253] on div "Rendering Content" at bounding box center [261, 257] width 43 height 8
click at [256, 245] on button "Save" at bounding box center [257, 250] width 29 height 14
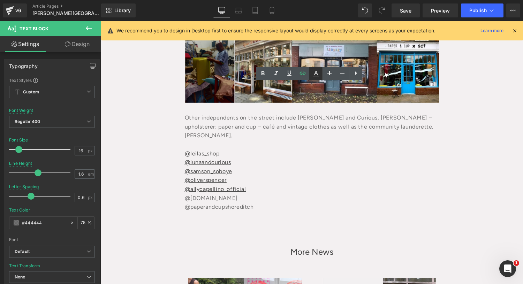
click at [314, 70] on icon at bounding box center [316, 73] width 8 height 8
type input "75"
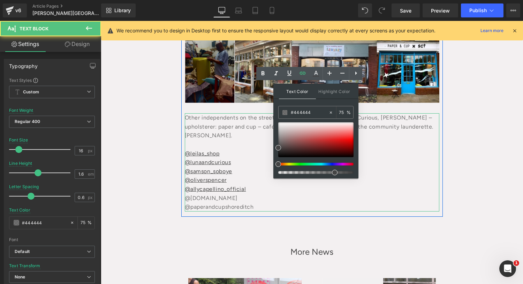
click at [199, 194] on div "@[DOMAIN_NAME]" at bounding box center [312, 198] width 254 height 9
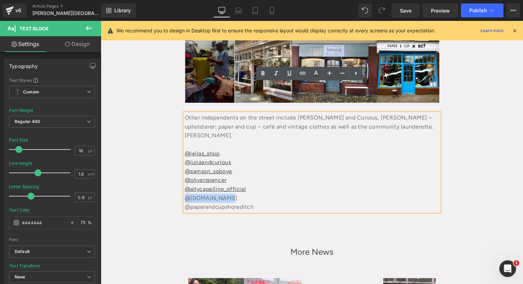
drag, startPoint x: 237, startPoint y: 167, endPoint x: 185, endPoint y: 167, distance: 52.6
click at [185, 194] on div "@[DOMAIN_NAME]" at bounding box center [312, 198] width 254 height 9
click at [302, 78] on link at bounding box center [302, 73] width 13 height 13
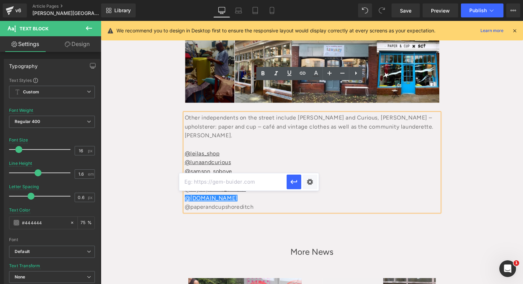
scroll to position [0, 0]
click at [225, 182] on input "text" at bounding box center [232, 181] width 107 height 17
paste input "[URL][DOMAIN_NAME][DOMAIN_NAME]"
type input "[URL][DOMAIN_NAME][DOMAIN_NAME]"
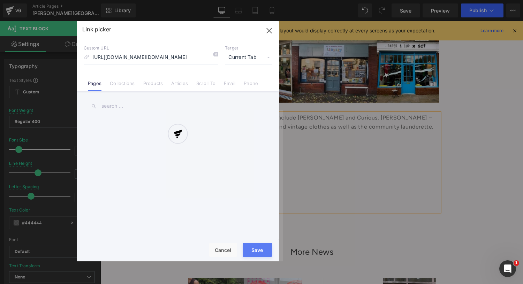
click at [307, 0] on div "Text Color Highlight Color rgba(68, 68, 68, 0.75) #444444 75 % transparent tran…" at bounding box center [261, 0] width 523 height 0
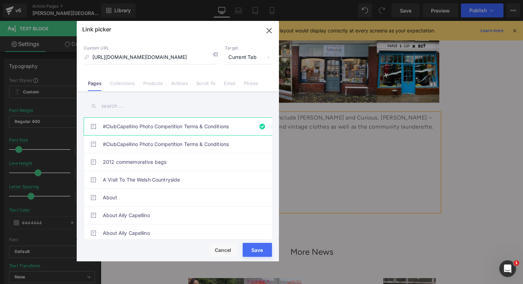
click at [243, 57] on span "Current Tab" at bounding box center [248, 57] width 47 height 13
click at [238, 81] on li "New Tab" at bounding box center [248, 82] width 54 height 12
click at [262, 250] on button "Save" at bounding box center [257, 250] width 29 height 14
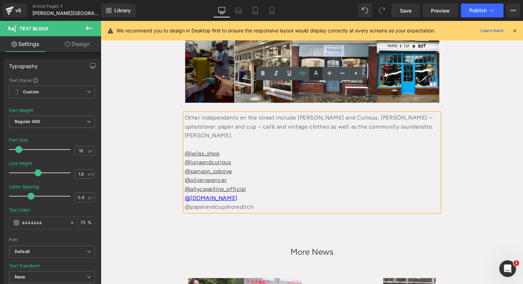
click at [315, 73] on icon at bounding box center [316, 73] width 8 height 8
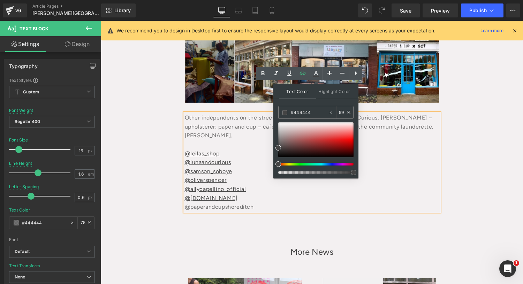
drag, startPoint x: 439, startPoint y: 192, endPoint x: 459, endPoint y: 198, distance: 20.6
click at [263, 203] on div "@paperandcupshoreditch" at bounding box center [312, 207] width 254 height 9
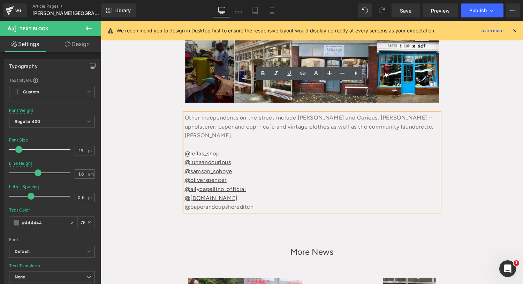
click at [255, 203] on div "@paperandcupshoreditch" at bounding box center [312, 207] width 254 height 9
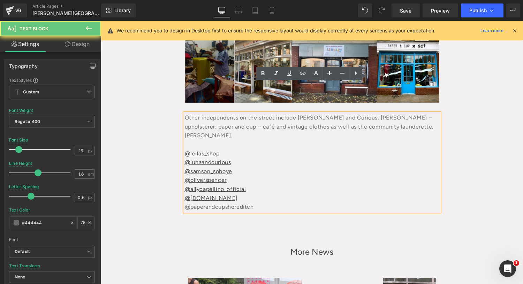
click at [228, 194] on div "@[DOMAIN_NAME]" at bounding box center [312, 198] width 254 height 9
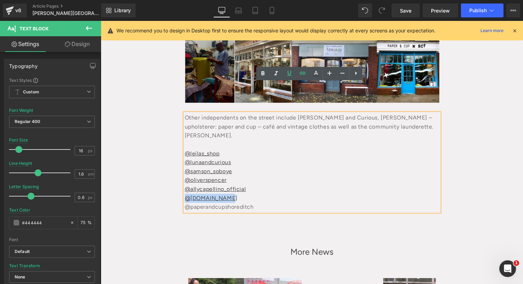
drag, startPoint x: 226, startPoint y: 167, endPoint x: 177, endPoint y: 163, distance: 49.3
click at [315, 75] on icon at bounding box center [316, 73] width 8 height 8
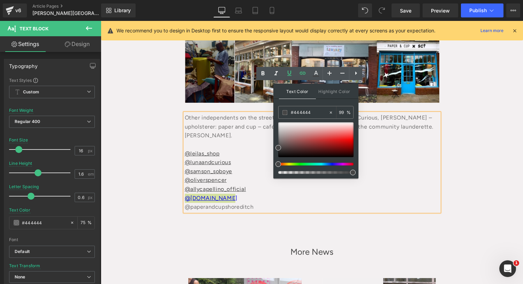
type input "100"
drag, startPoint x: 455, startPoint y: 193, endPoint x: 372, endPoint y: 173, distance: 84.9
click at [391, 185] on div "@allycapellino_official" at bounding box center [312, 189] width 254 height 9
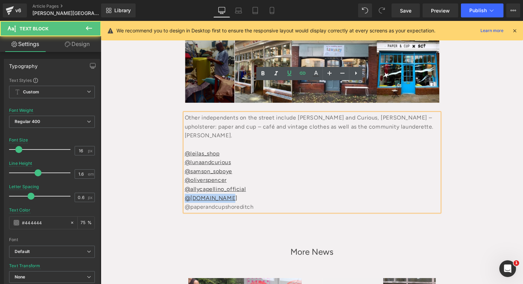
drag, startPoint x: 261, startPoint y: 177, endPoint x: 174, endPoint y: 180, distance: 86.8
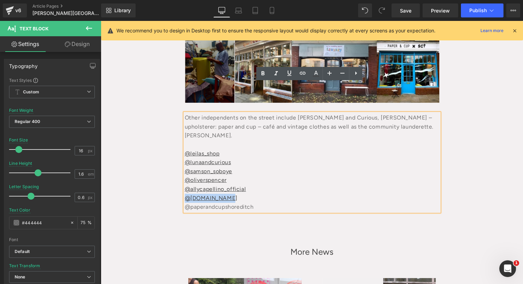
copy div "@paperandcupshoreditch"
click at [262, 203] on div "@paperandcupshoreditch" at bounding box center [312, 207] width 254 height 9
drag, startPoint x: 259, startPoint y: 176, endPoint x: 177, endPoint y: 180, distance: 82.0
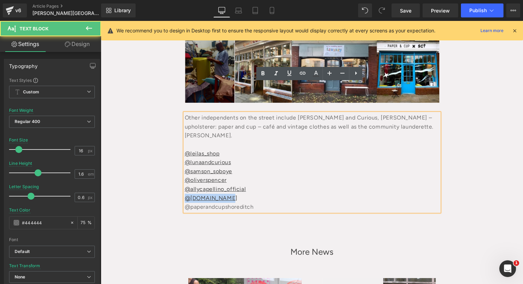
click at [249, 203] on div "@paperandcupshoreditch" at bounding box center [312, 207] width 254 height 9
click at [255, 203] on div "@paperandcupshoreditch" at bounding box center [312, 207] width 254 height 9
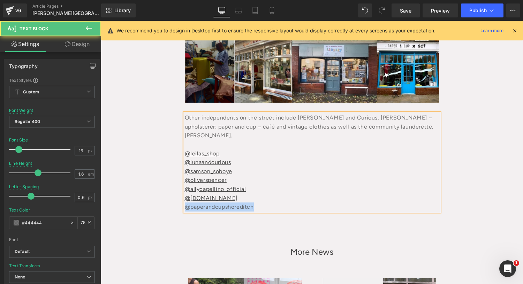
drag, startPoint x: 251, startPoint y: 177, endPoint x: 174, endPoint y: 181, distance: 76.8
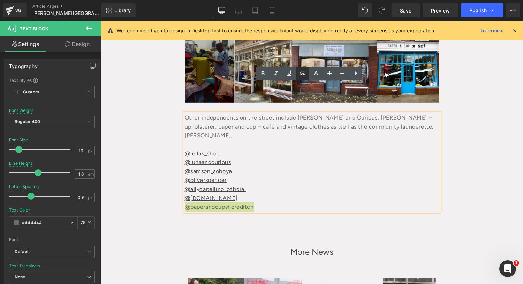
drag, startPoint x: 295, startPoint y: 68, endPoint x: 300, endPoint y: 69, distance: 5.7
click at [295, 68] on link at bounding box center [289, 73] width 13 height 13
click at [290, 69] on icon at bounding box center [289, 73] width 8 height 8
drag, startPoint x: 305, startPoint y: 75, endPoint x: 302, endPoint y: 80, distance: 6.4
click at [305, 75] on icon at bounding box center [302, 73] width 8 height 8
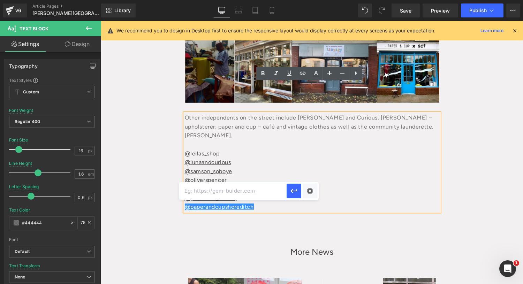
scroll to position [0, 0]
click at [224, 196] on input "text" at bounding box center [232, 190] width 107 height 17
paste input "[URL][DOMAIN_NAME]"
type input "[URL][DOMAIN_NAME]"
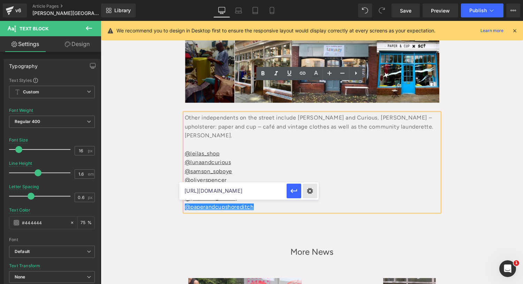
click at [312, 0] on div "Text Color Highlight Color rgba(68, 68, 68, 1) #444444 100 % transparent transp…" at bounding box center [261, 0] width 523 height 0
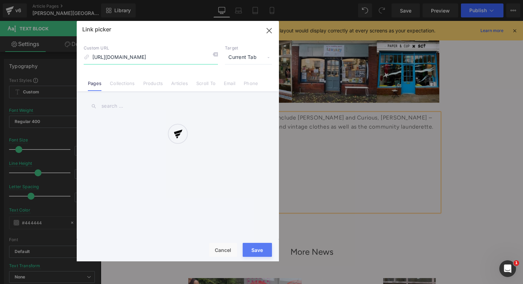
scroll to position [0, 1]
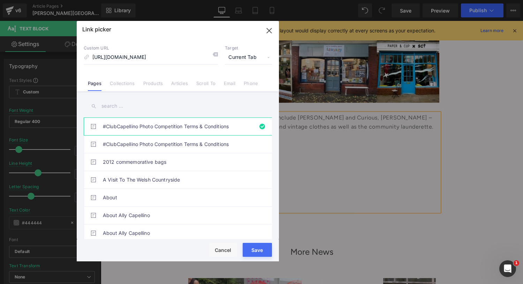
click at [252, 55] on span "Current Tab" at bounding box center [248, 57] width 47 height 13
click at [233, 84] on li "New Tab" at bounding box center [248, 82] width 54 height 12
click at [256, 248] on button "Save" at bounding box center [257, 250] width 29 height 14
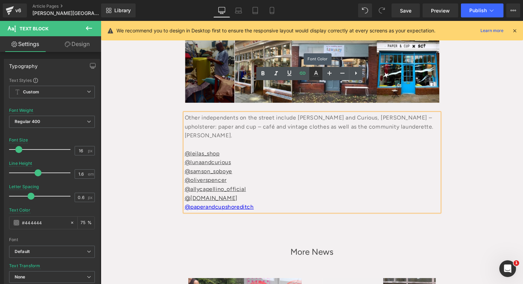
click at [316, 73] on icon at bounding box center [316, 73] width 8 height 8
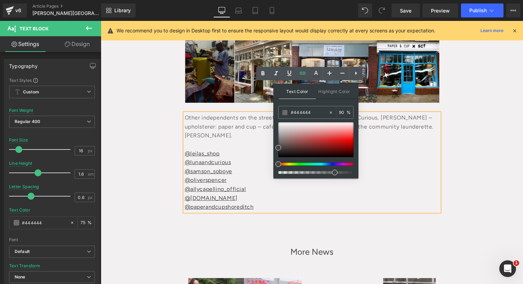
type input "100"
drag, startPoint x: 436, startPoint y: 194, endPoint x: 375, endPoint y: 180, distance: 62.2
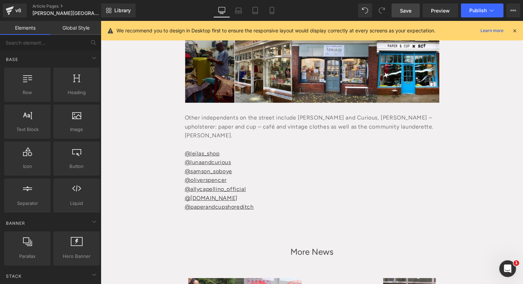
click at [405, 12] on span "Save" at bounding box center [406, 10] width 12 height 7
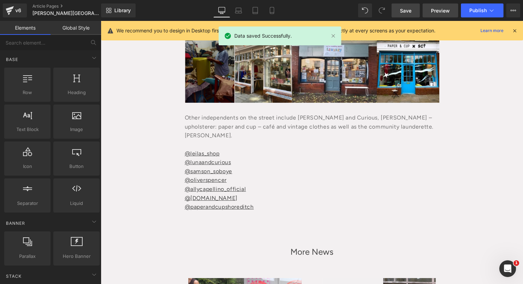
click at [445, 8] on span "Preview" at bounding box center [440, 10] width 19 height 7
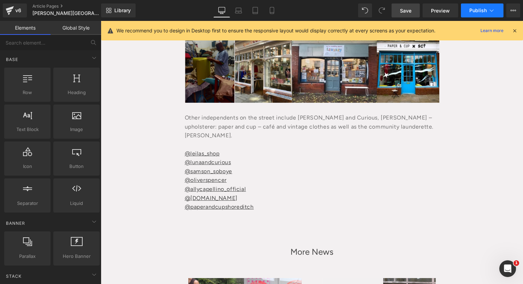
click at [481, 8] on span "Publish" at bounding box center [477, 11] width 17 height 6
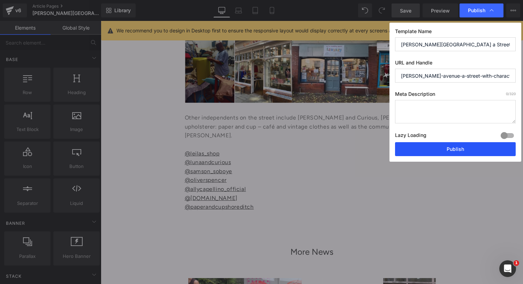
click at [430, 151] on button "Publish" at bounding box center [455, 149] width 121 height 14
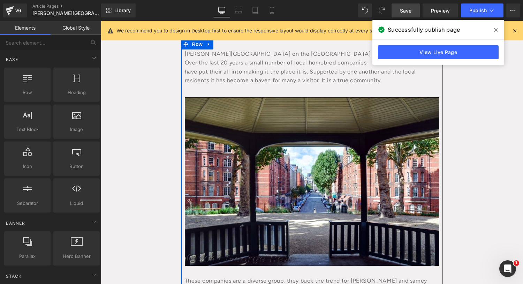
scroll to position [43, 0]
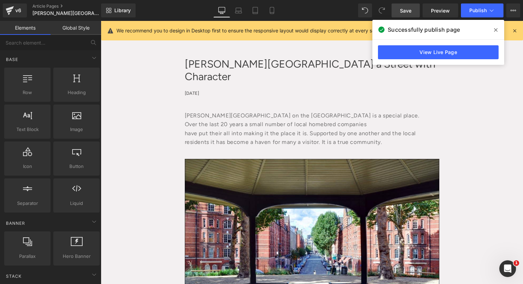
click at [190, 129] on div "have put their all into making it the place it is. Supported by one another and…" at bounding box center [312, 138] width 254 height 18
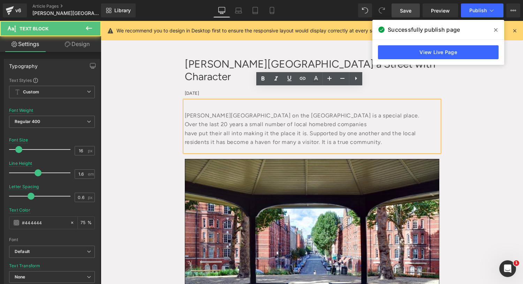
click at [185, 129] on div "have put their all into making it the place it is. Supported by one another and…" at bounding box center [312, 138] width 254 height 18
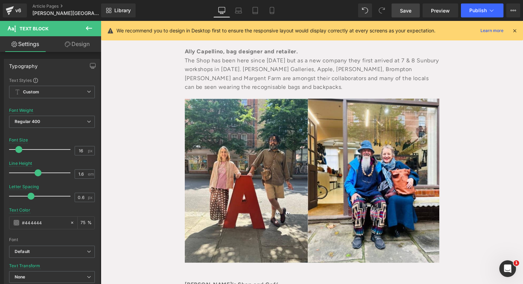
scroll to position [368, 0]
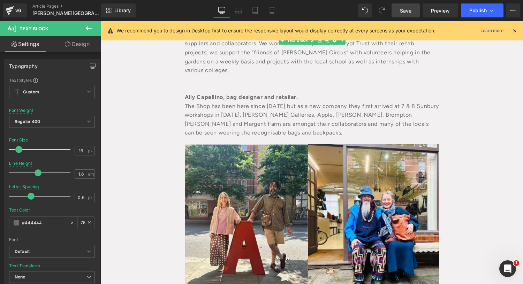
click at [231, 102] on div "The Shop has been here since [DATE] but as a new company they first arrived at …" at bounding box center [312, 120] width 254 height 36
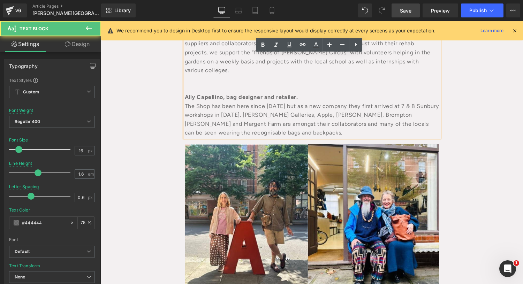
click at [229, 94] on strong "Ally Capellino, bag designer and retailer." at bounding box center [241, 97] width 113 height 7
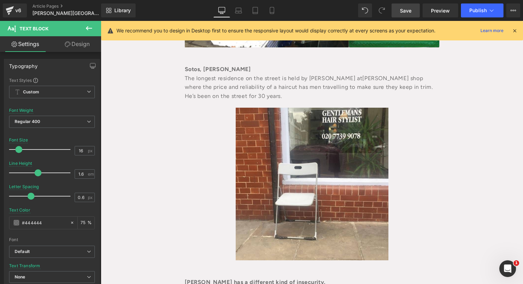
scroll to position [879, 0]
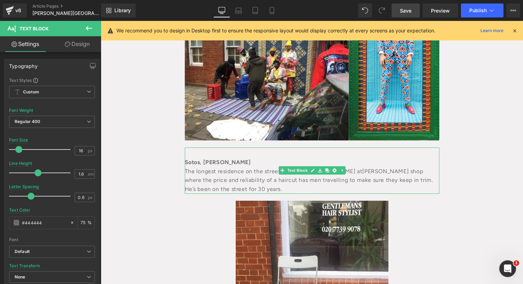
click at [231, 158] on div "Sotos, [PERSON_NAME]" at bounding box center [312, 162] width 254 height 9
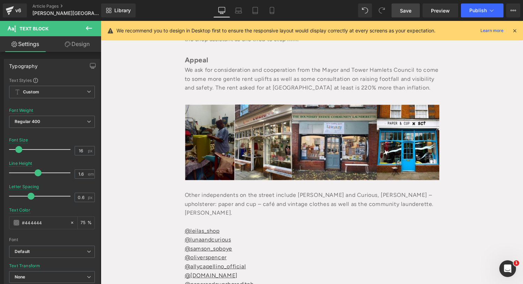
scroll to position [1484, 0]
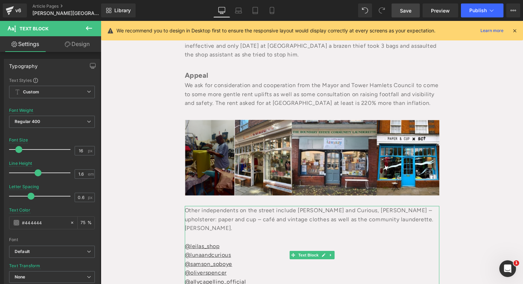
click at [253, 206] on div "Other independents on the street include [PERSON_NAME] and Curious, [PERSON_NAM…" at bounding box center [312, 224] width 254 height 36
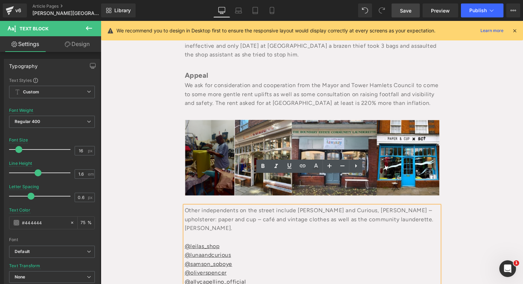
click at [389, 206] on div "Other independents on the street include [PERSON_NAME] and Curious, [PERSON_NAM…" at bounding box center [312, 224] width 254 height 36
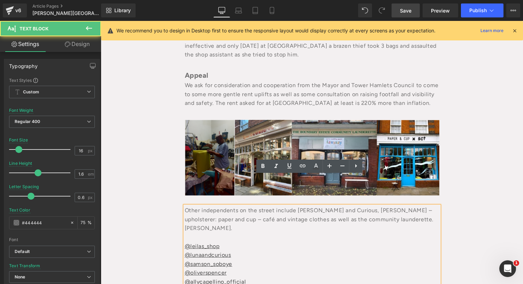
click at [433, 206] on div "Other independents on the street include [PERSON_NAME] and Curious, [PERSON_NAM…" at bounding box center [312, 224] width 254 height 36
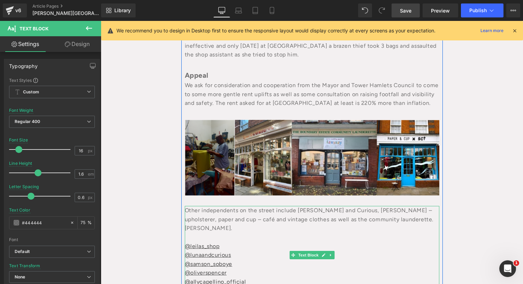
click at [186, 206] on div "Other independents on the street include [PERSON_NAME] and Curious, [PERSON_NAM…" at bounding box center [312, 224] width 254 height 36
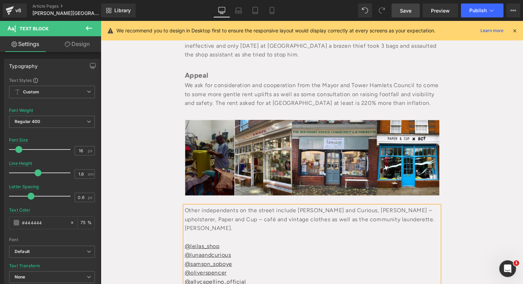
click at [338, 206] on div "Other independents on the street include [PERSON_NAME] and Curious, [PERSON_NAM…" at bounding box center [312, 224] width 254 height 36
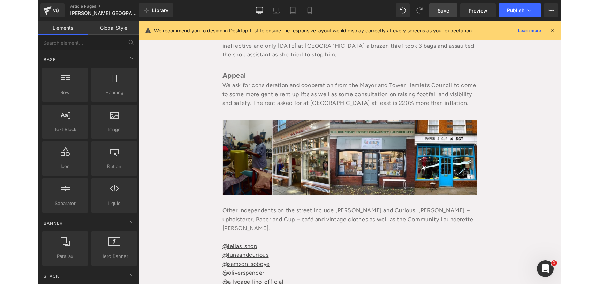
scroll to position [1623, 0]
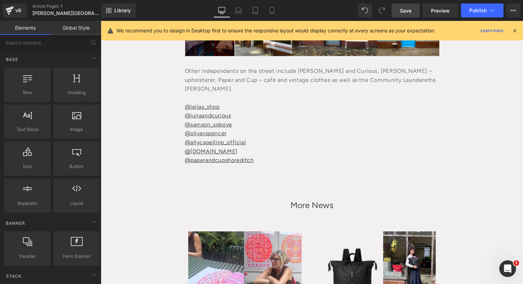
click at [410, 14] on span "Save" at bounding box center [406, 10] width 12 height 7
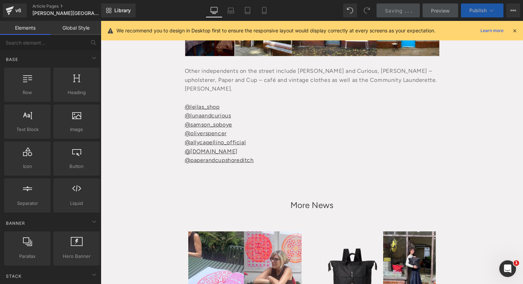
click at [471, 11] on span "Publish" at bounding box center [477, 11] width 17 height 6
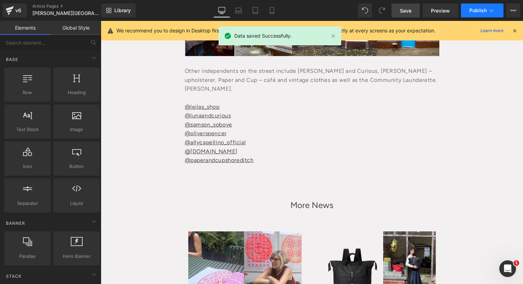
click at [479, 11] on span "Publish" at bounding box center [477, 11] width 17 height 6
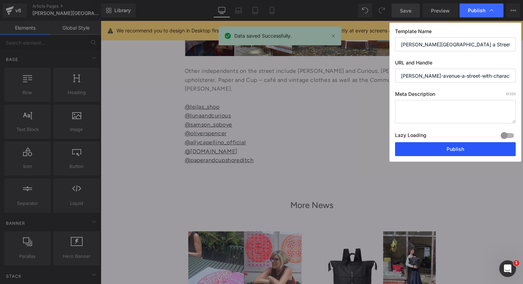
click at [465, 147] on button "Publish" at bounding box center [455, 149] width 121 height 14
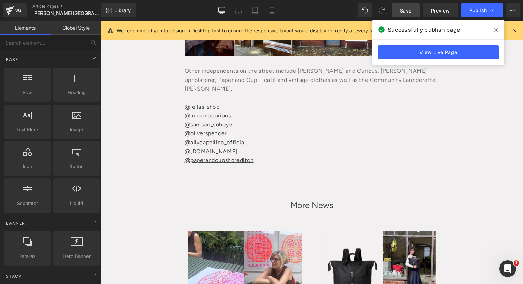
click at [286, 147] on div "@[DOMAIN_NAME]" at bounding box center [312, 151] width 254 height 9
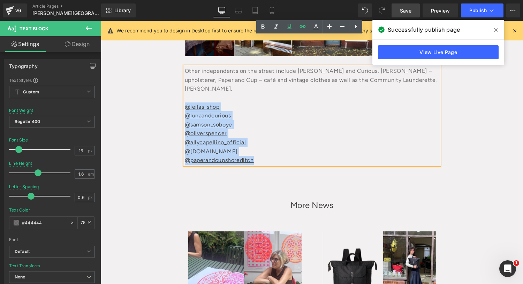
drag, startPoint x: 272, startPoint y: 130, endPoint x: 162, endPoint y: 74, distance: 123.3
copy div "@leilas_shop  @lunaandcurious  @samson_soboye  @oliverspencer  @allycapelli…"
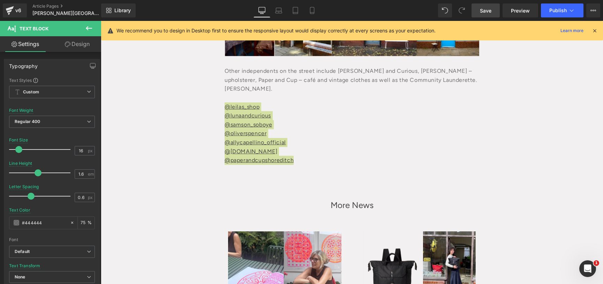
click at [488, 6] on link "Save" at bounding box center [485, 10] width 28 height 14
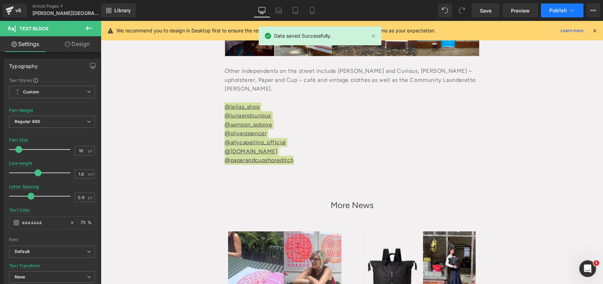
click at [523, 10] on button "Publish" at bounding box center [562, 10] width 43 height 14
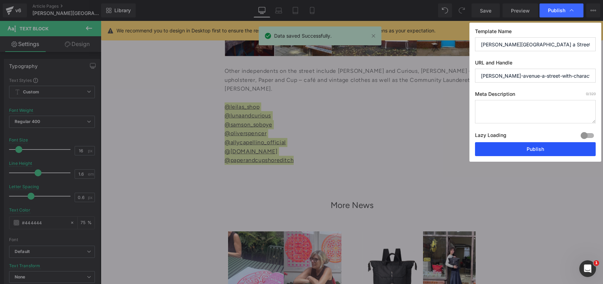
click at [514, 152] on button "Publish" at bounding box center [535, 149] width 121 height 14
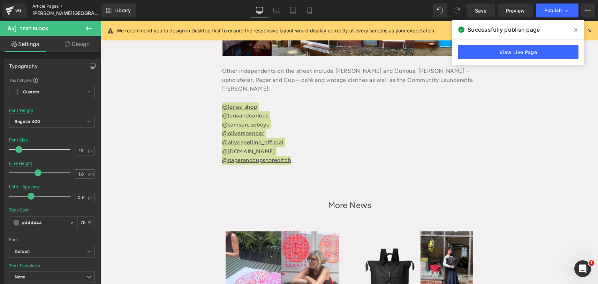
click at [42, 8] on link "Article Pages" at bounding box center [72, 6] width 80 height 6
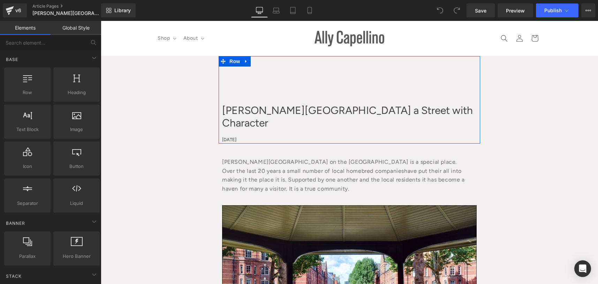
click at [281, 100] on div "Calvert Avenue a Street with Character Heading September 13, 2025 Text Block" at bounding box center [349, 113] width 261 height 60
click at [282, 100] on div "Calvert Avenue a Street with Character Heading September 13, 2025 Text Block" at bounding box center [349, 113] width 261 height 60
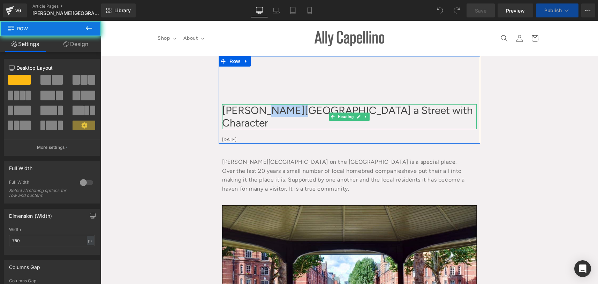
click at [292, 107] on h1 "[PERSON_NAME][GEOGRAPHIC_DATA] a Street with Character" at bounding box center [349, 116] width 254 height 25
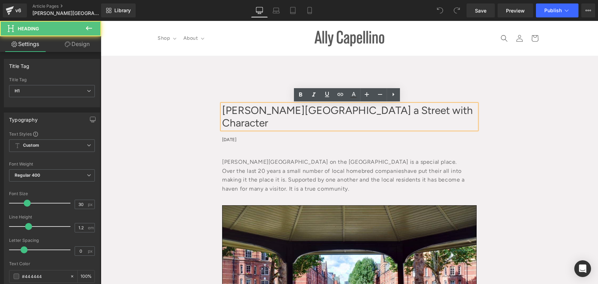
click at [291, 108] on h1 "[PERSON_NAME][GEOGRAPHIC_DATA] a Street with Character" at bounding box center [349, 116] width 254 height 25
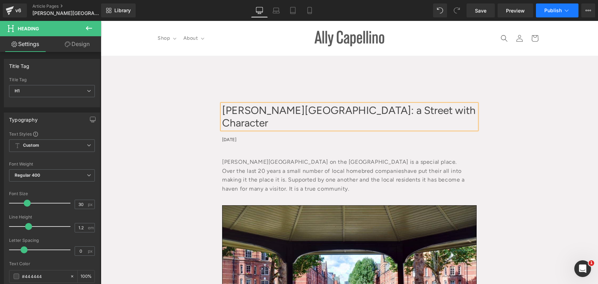
click at [572, 9] on button "Publish" at bounding box center [557, 10] width 43 height 14
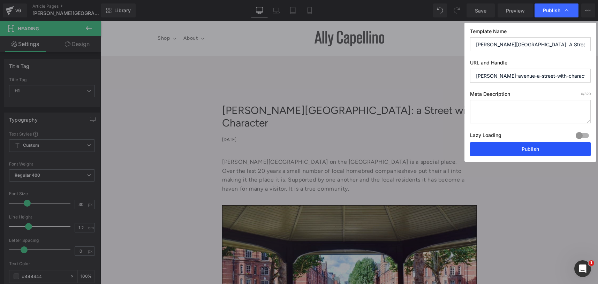
drag, startPoint x: 519, startPoint y: 146, endPoint x: 419, endPoint y: 125, distance: 102.9
click at [519, 146] on button "Publish" at bounding box center [530, 149] width 121 height 14
